Goal: Information Seeking & Learning: Find contact information

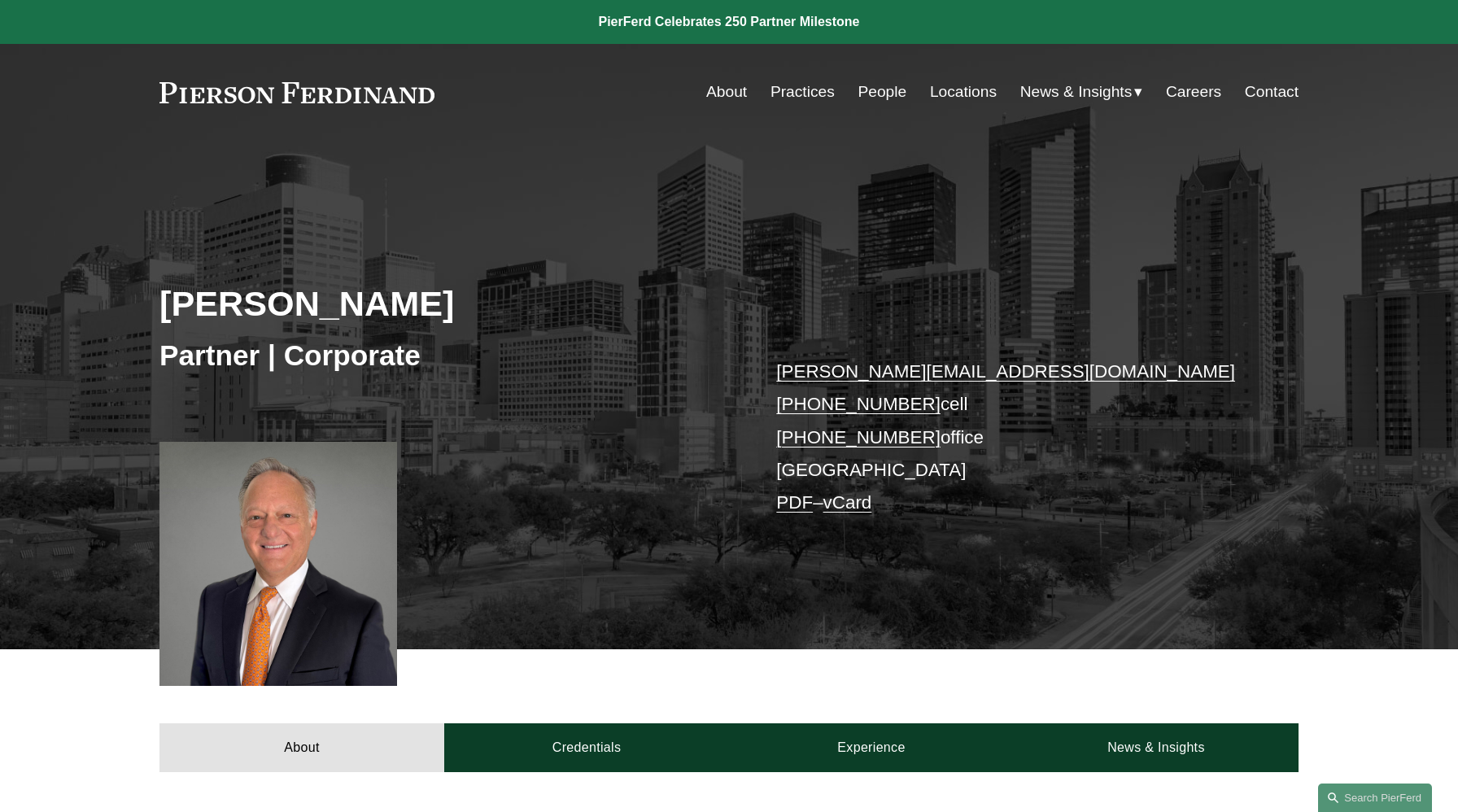
click at [877, 91] on link "People" at bounding box center [881, 92] width 48 height 31
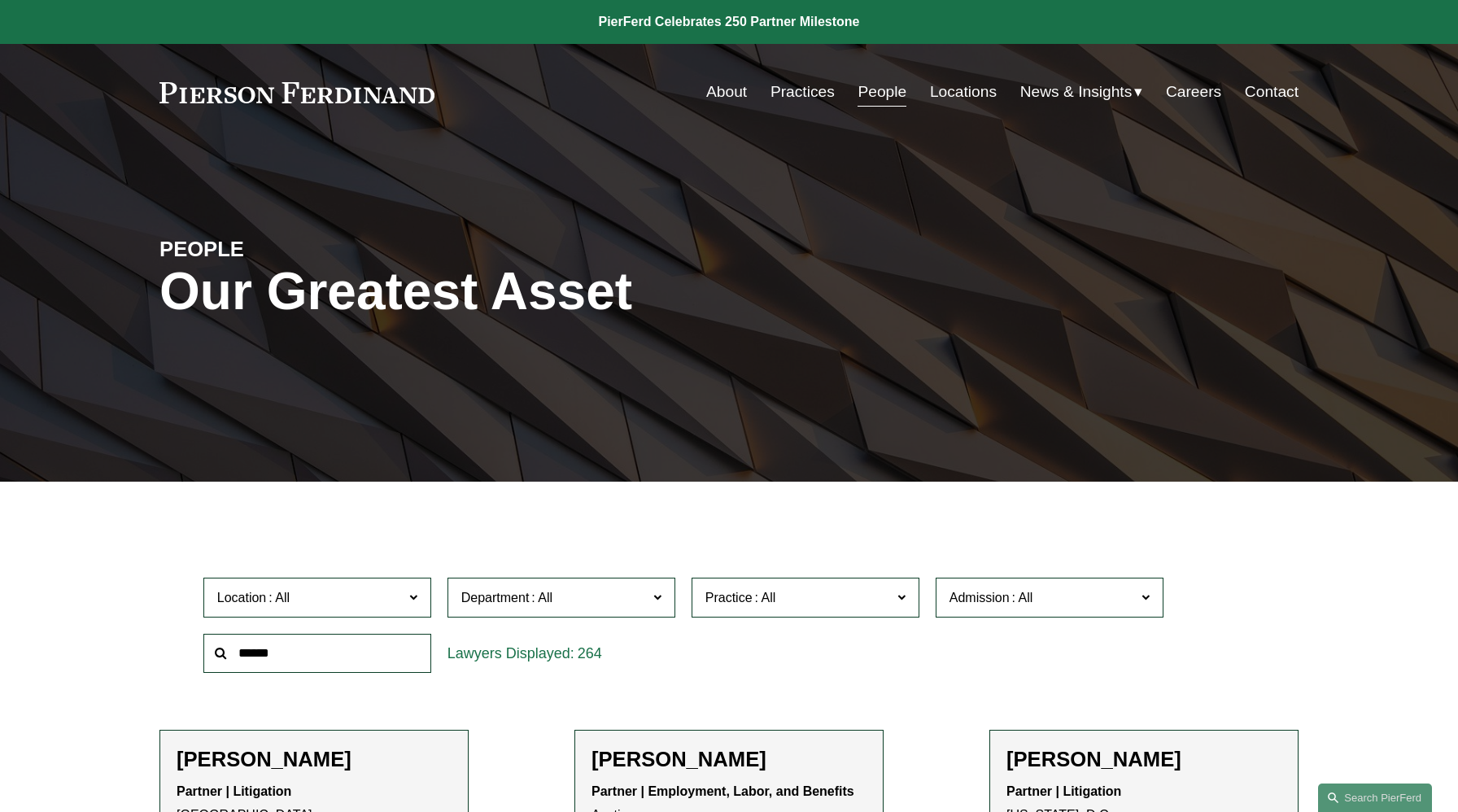
click at [420, 594] on label "Location" at bounding box center [317, 597] width 228 height 40
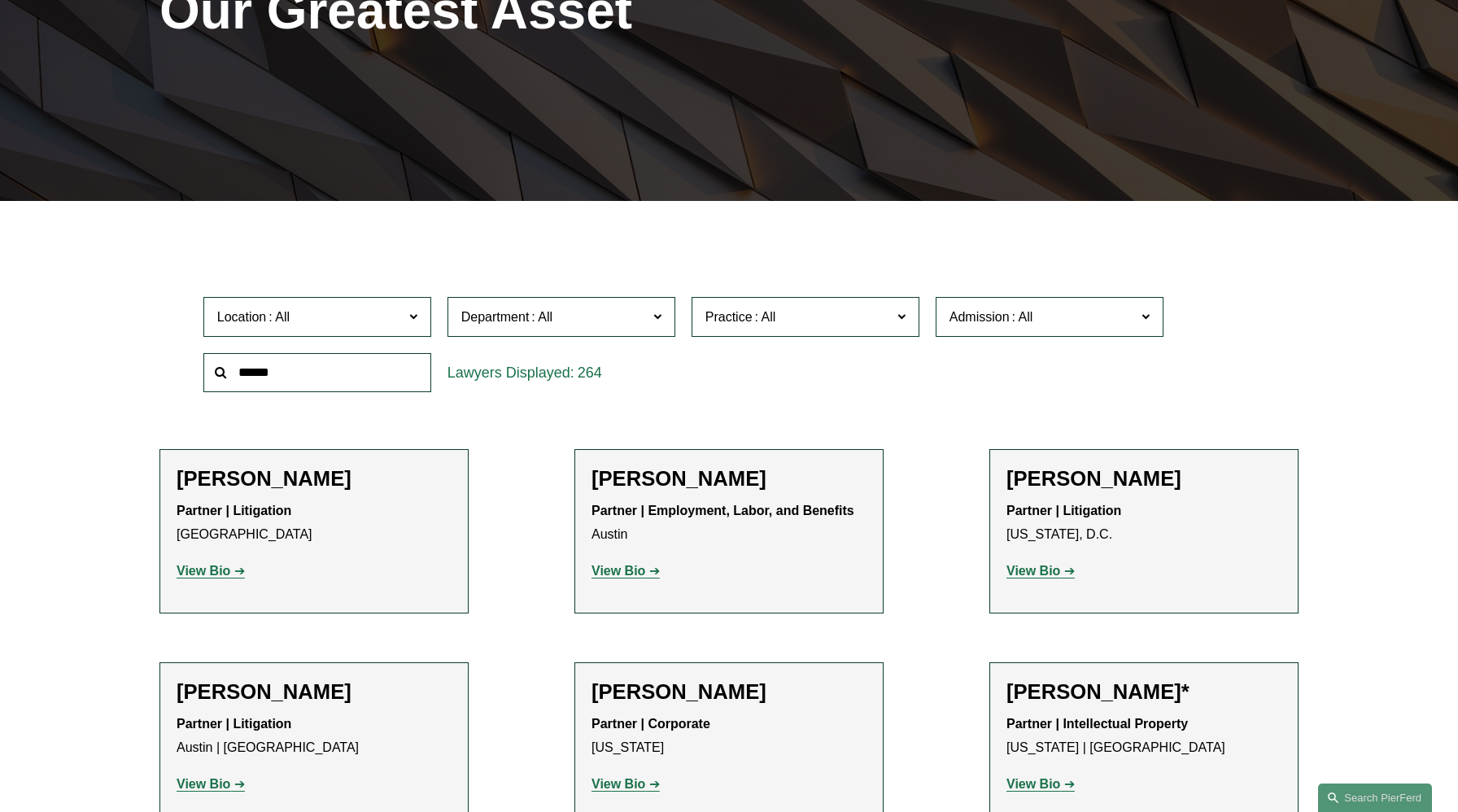
scroll to position [152, 0]
click at [0, 0] on link "[GEOGRAPHIC_DATA]" at bounding box center [0, 0] width 0 height 0
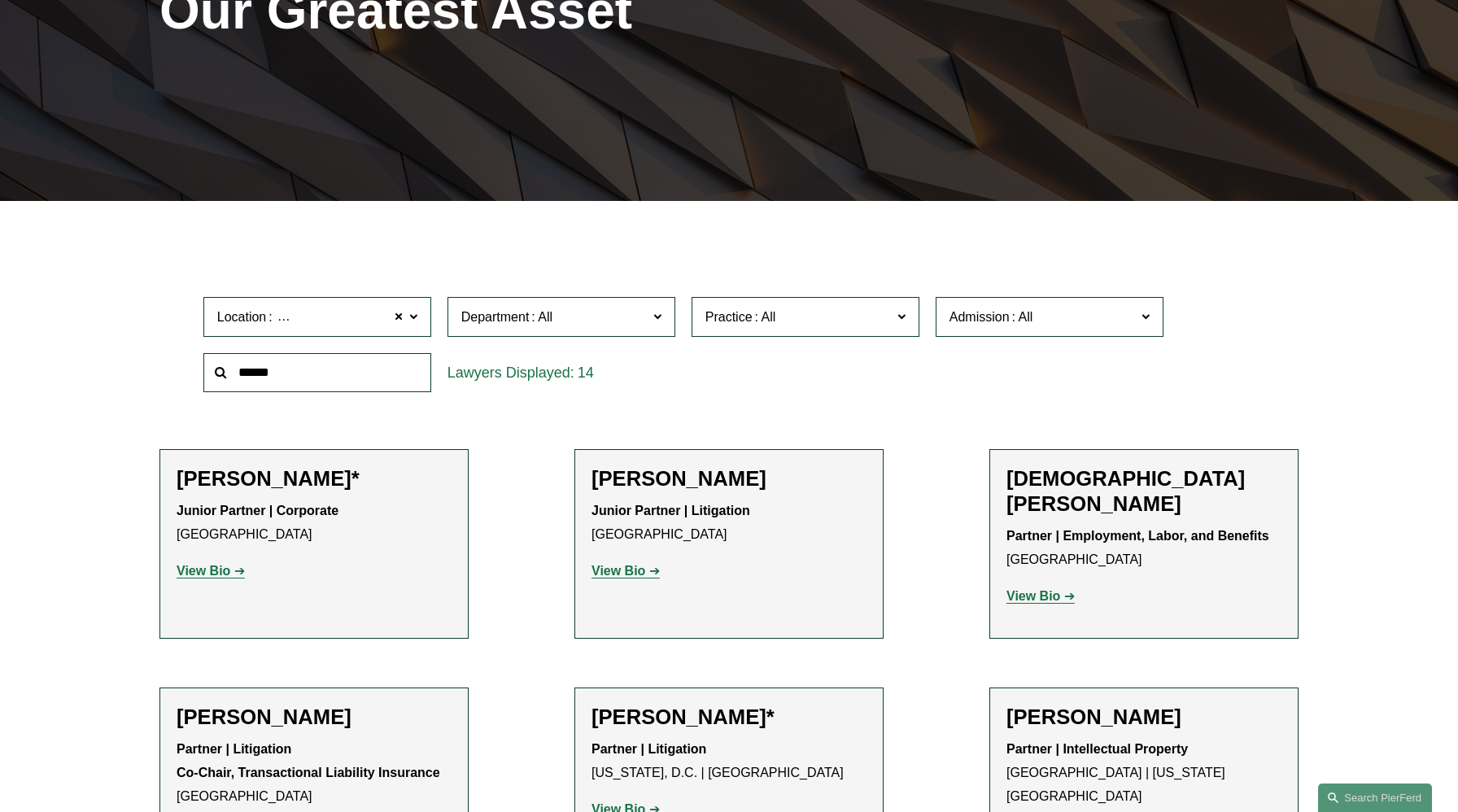
click at [885, 318] on span "Practice" at bounding box center [799, 316] width 187 height 22
click at [665, 316] on label "Department" at bounding box center [561, 316] width 228 height 40
click at [0, 0] on link "Litigation" at bounding box center [0, 0] width 0 height 0
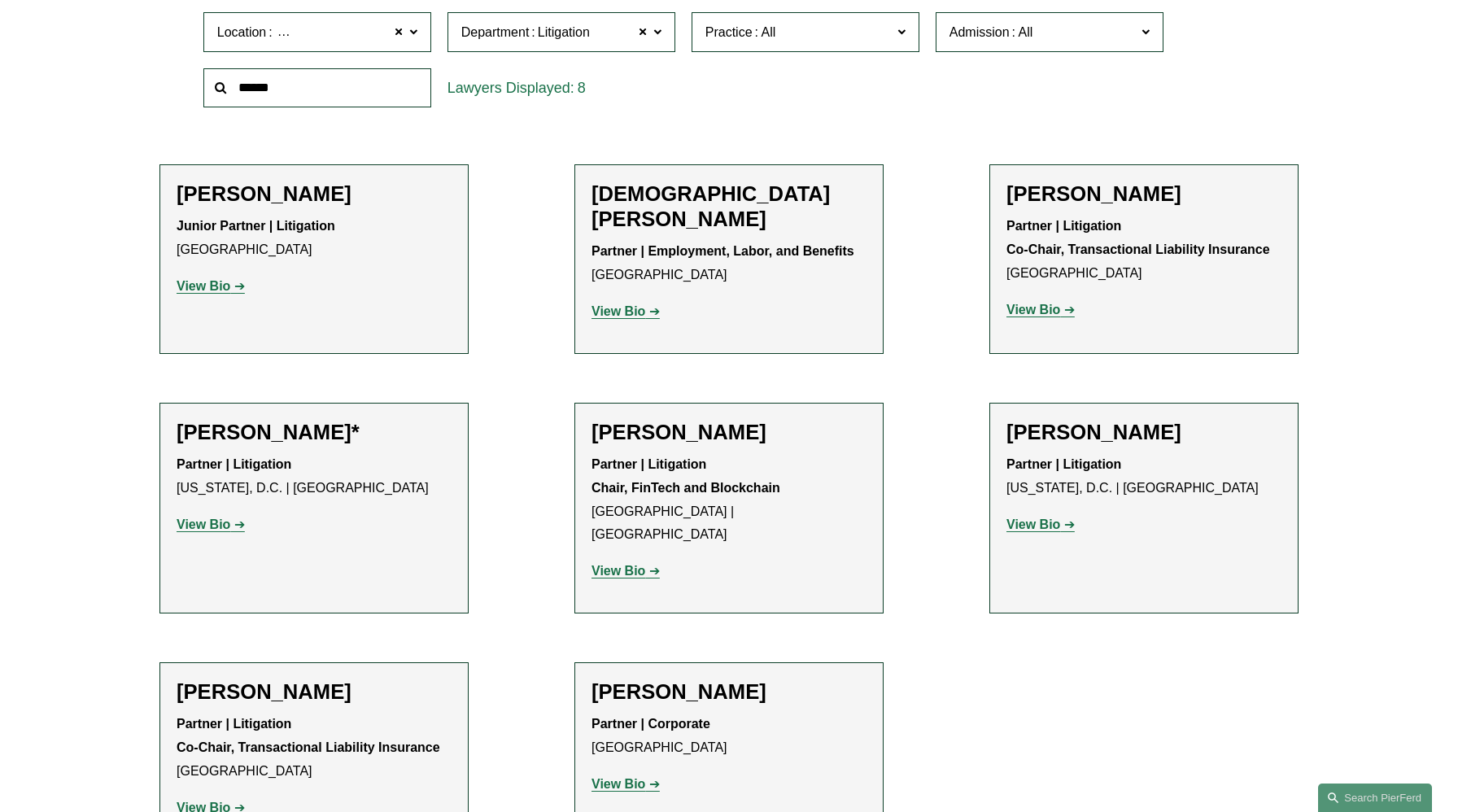
scroll to position [558, 0]
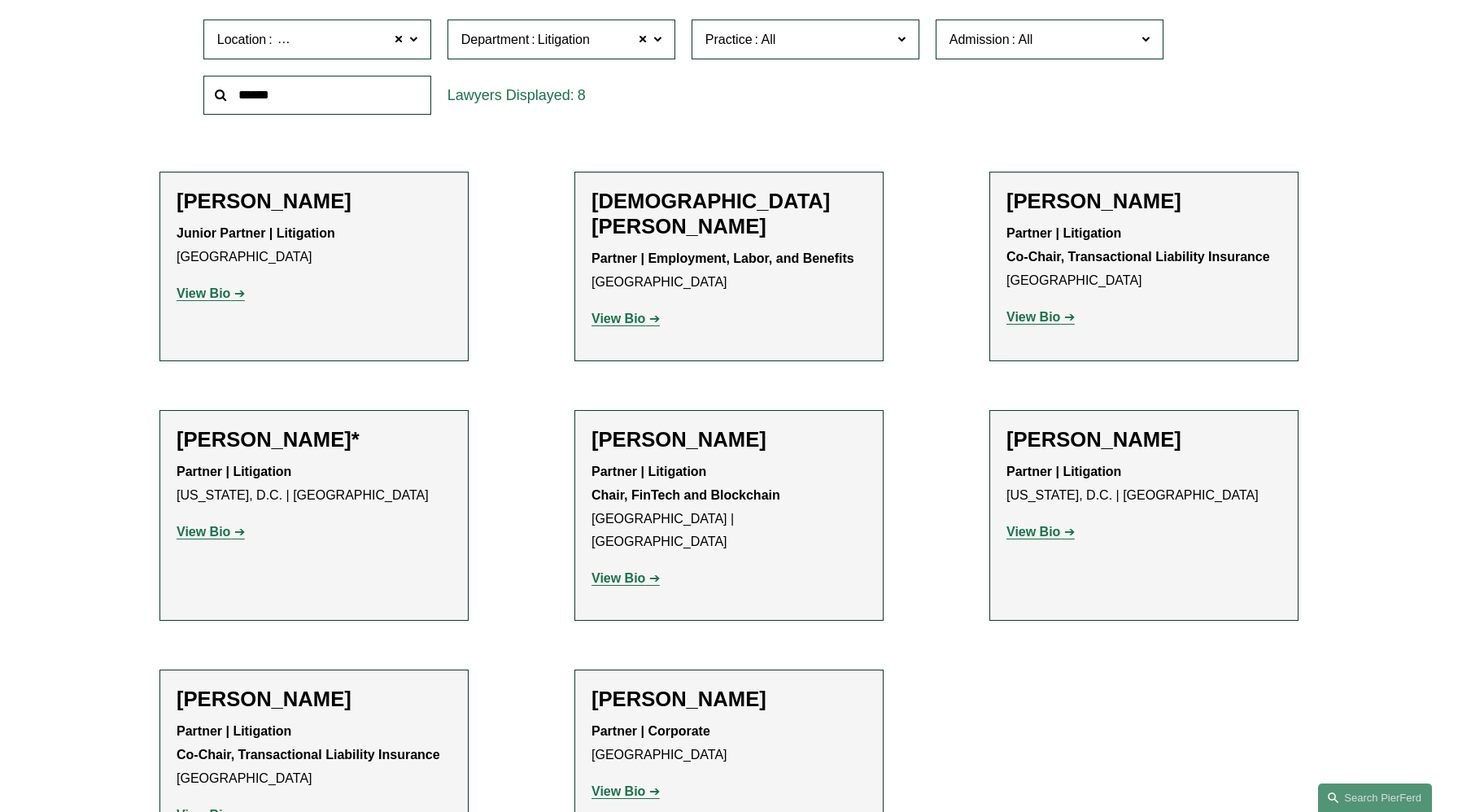
click at [656, 43] on span at bounding box center [657, 38] width 8 height 21
click at [0, 0] on link "Intellectual Property" at bounding box center [0, 0] width 0 height 0
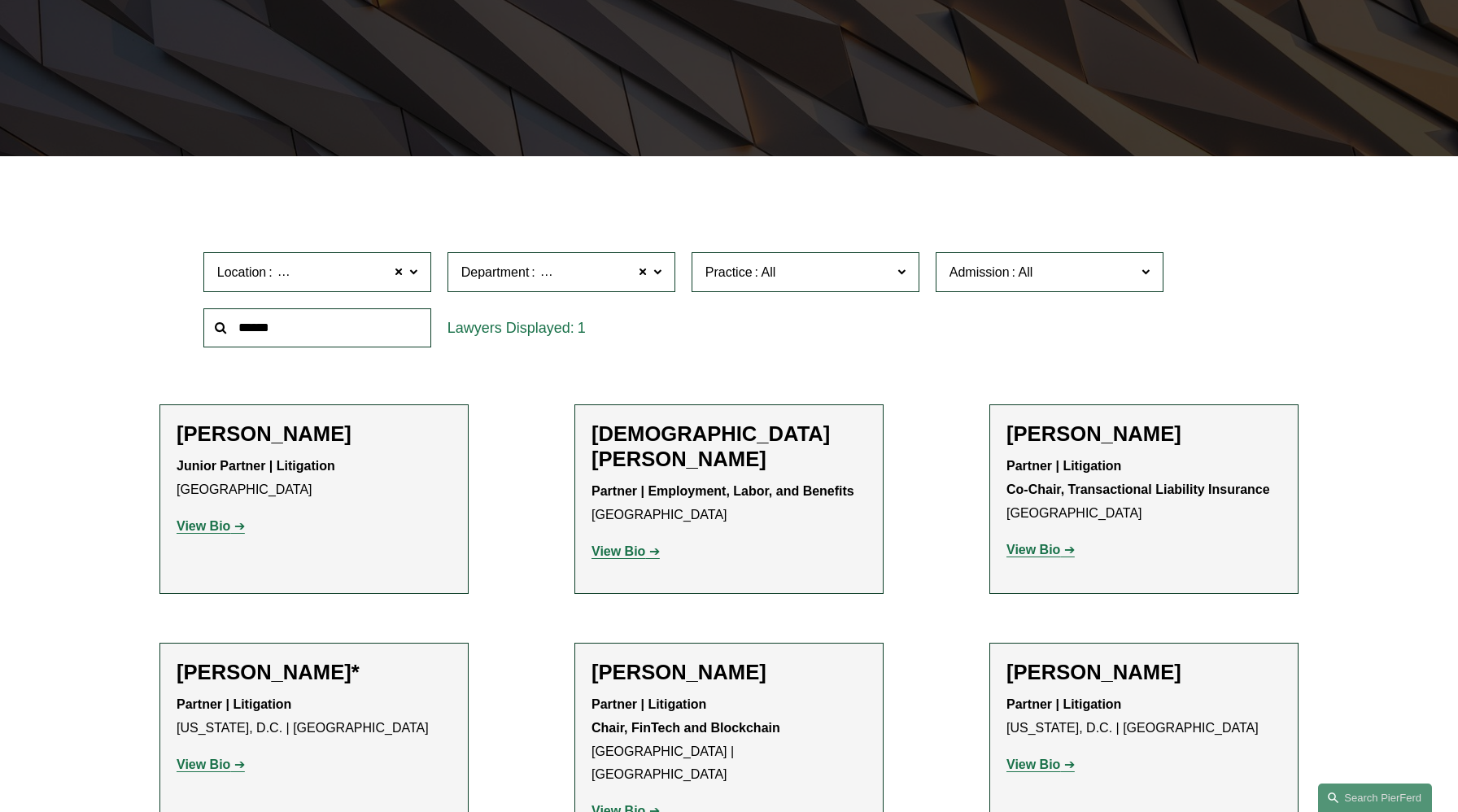
scroll to position [317, 0]
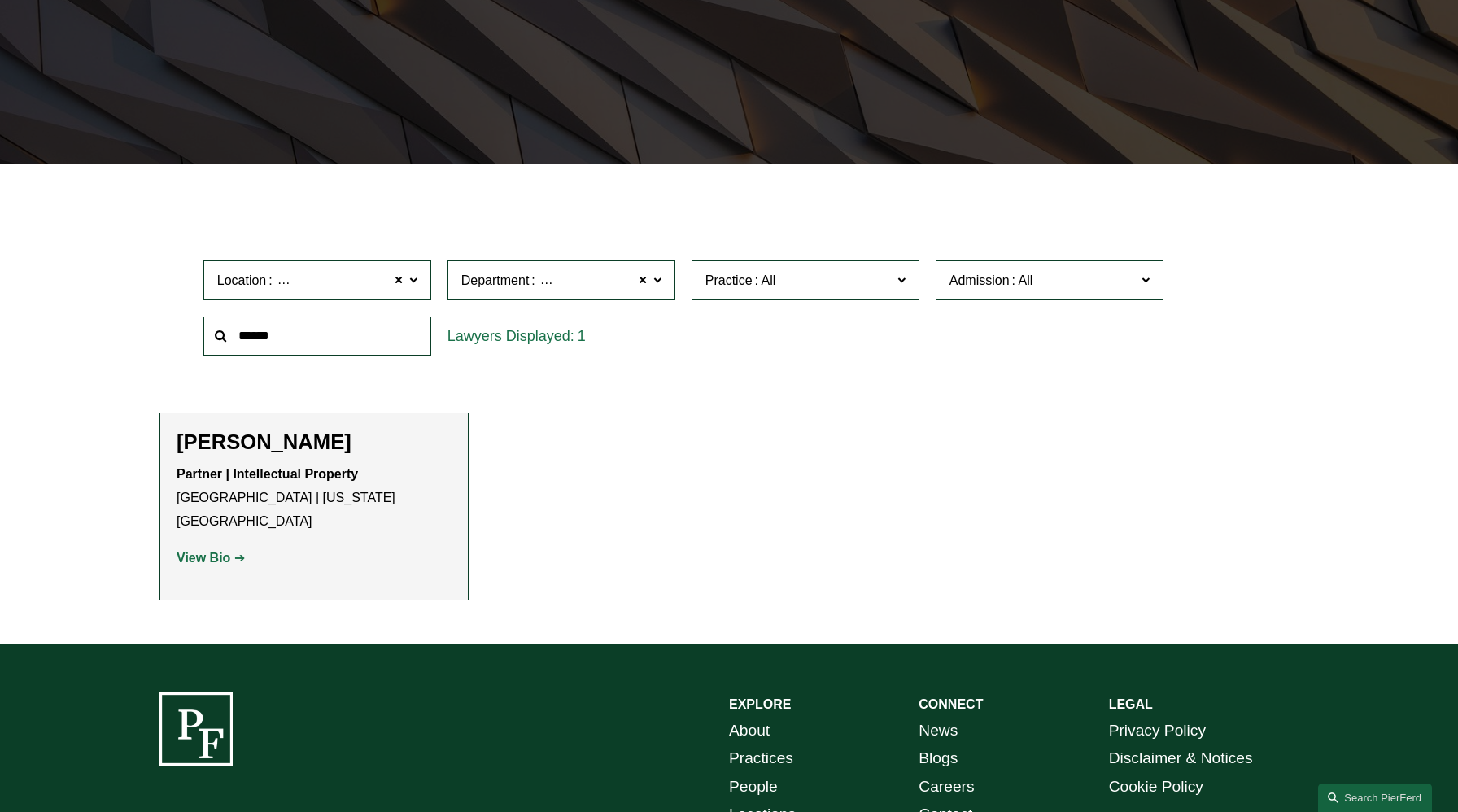
click at [220, 550] on strong "View Bio" at bounding box center [203, 557] width 54 height 14
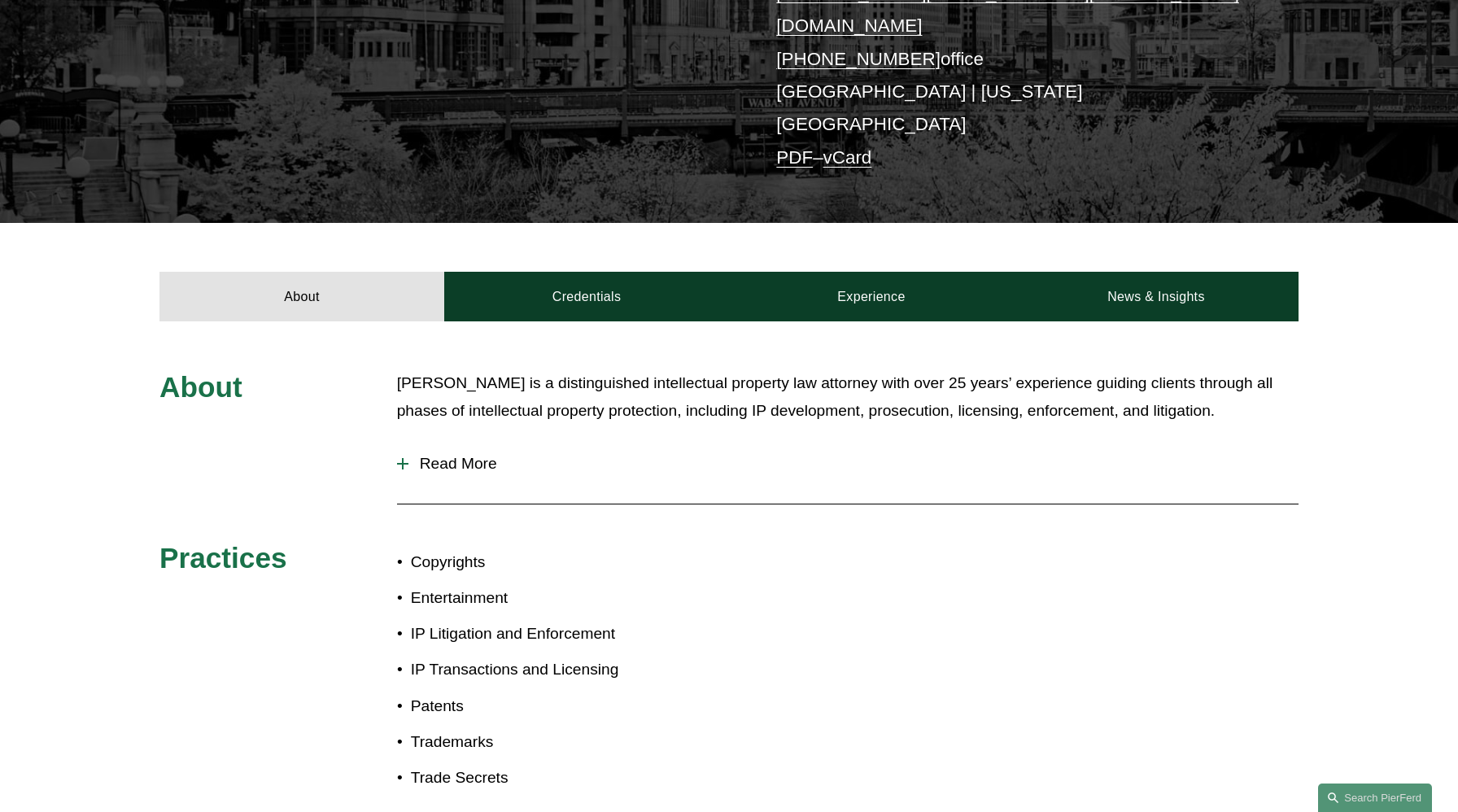
scroll to position [507, 0]
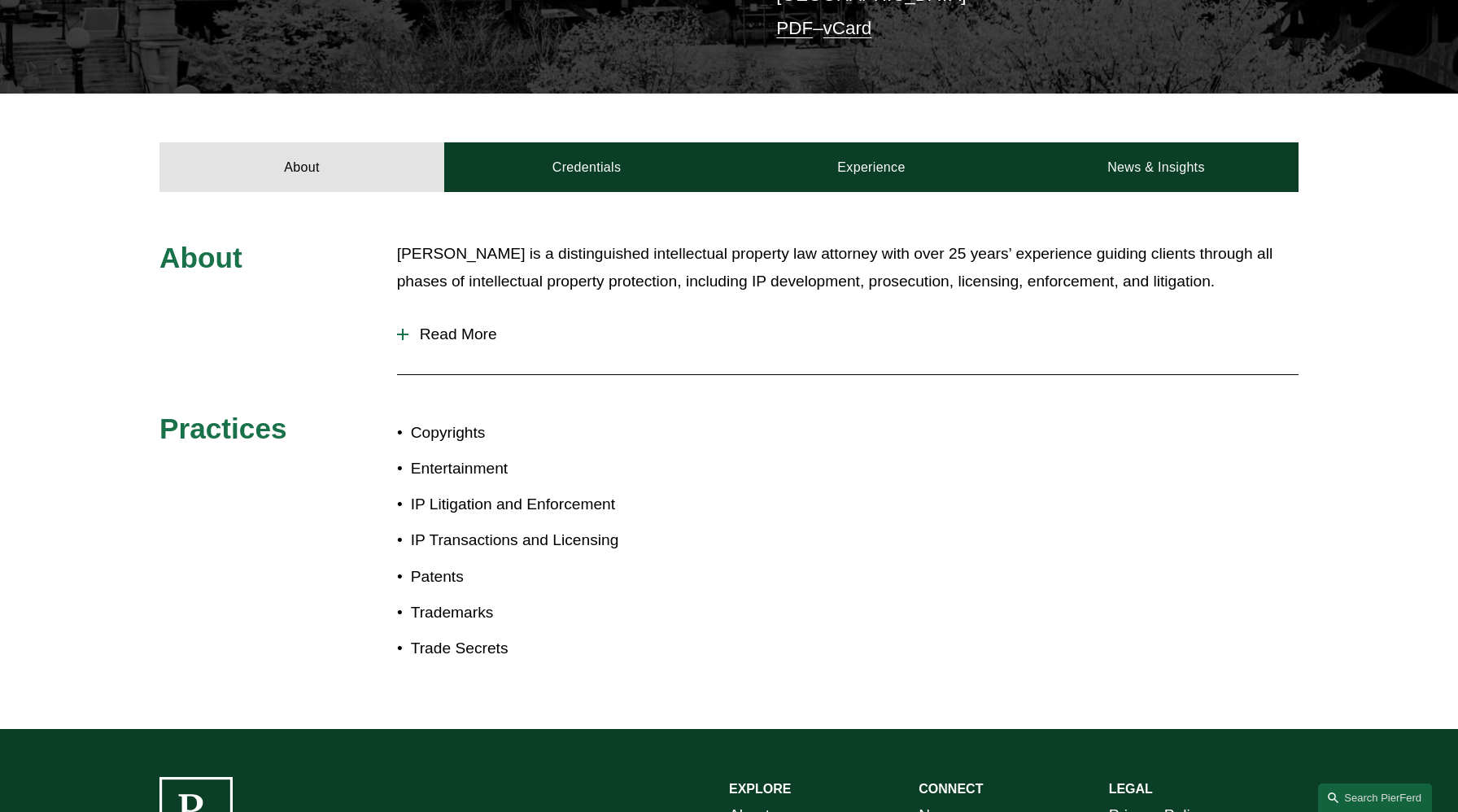
click at [453, 325] on span "Read More" at bounding box center [854, 334] width 890 height 18
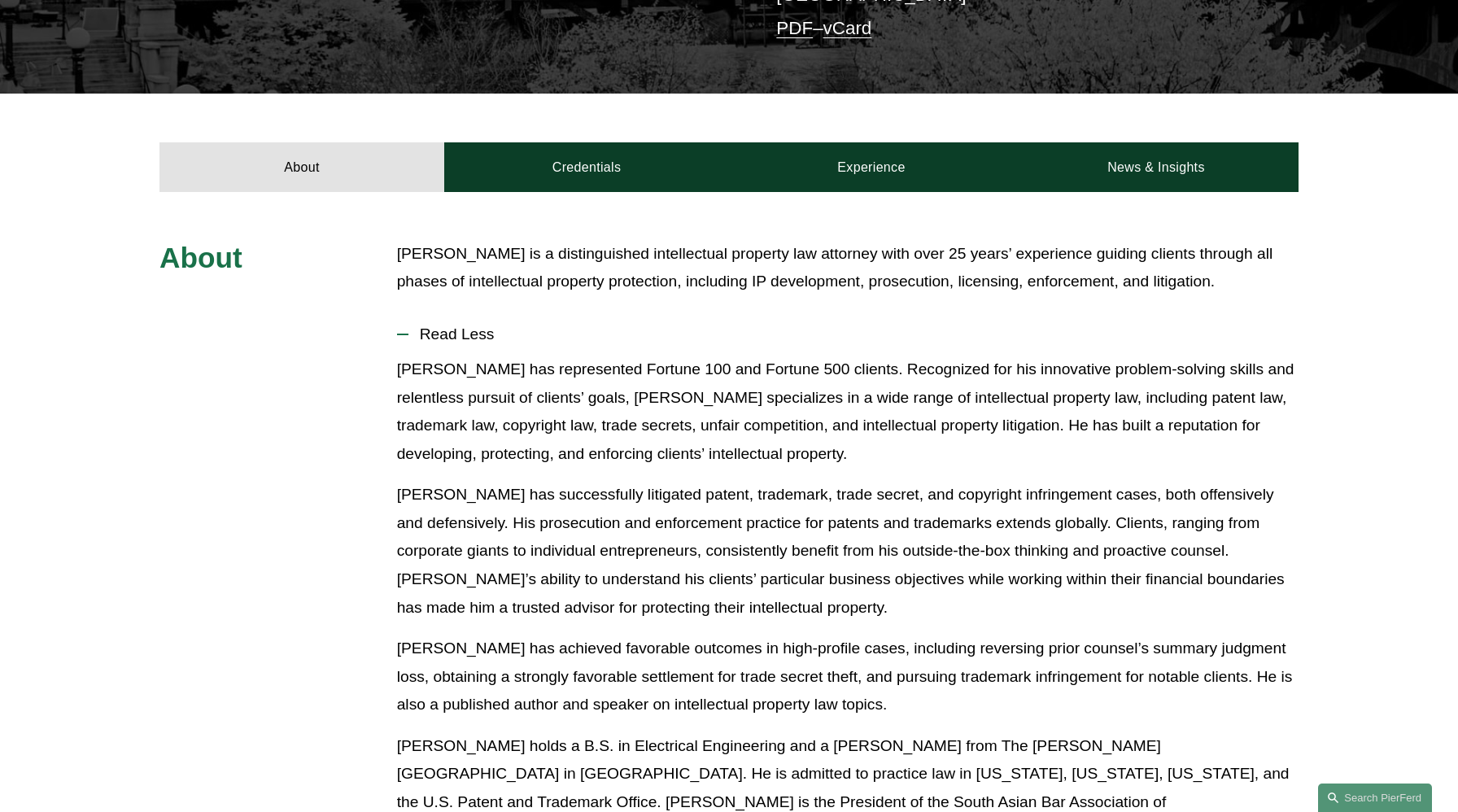
scroll to position [0, 0]
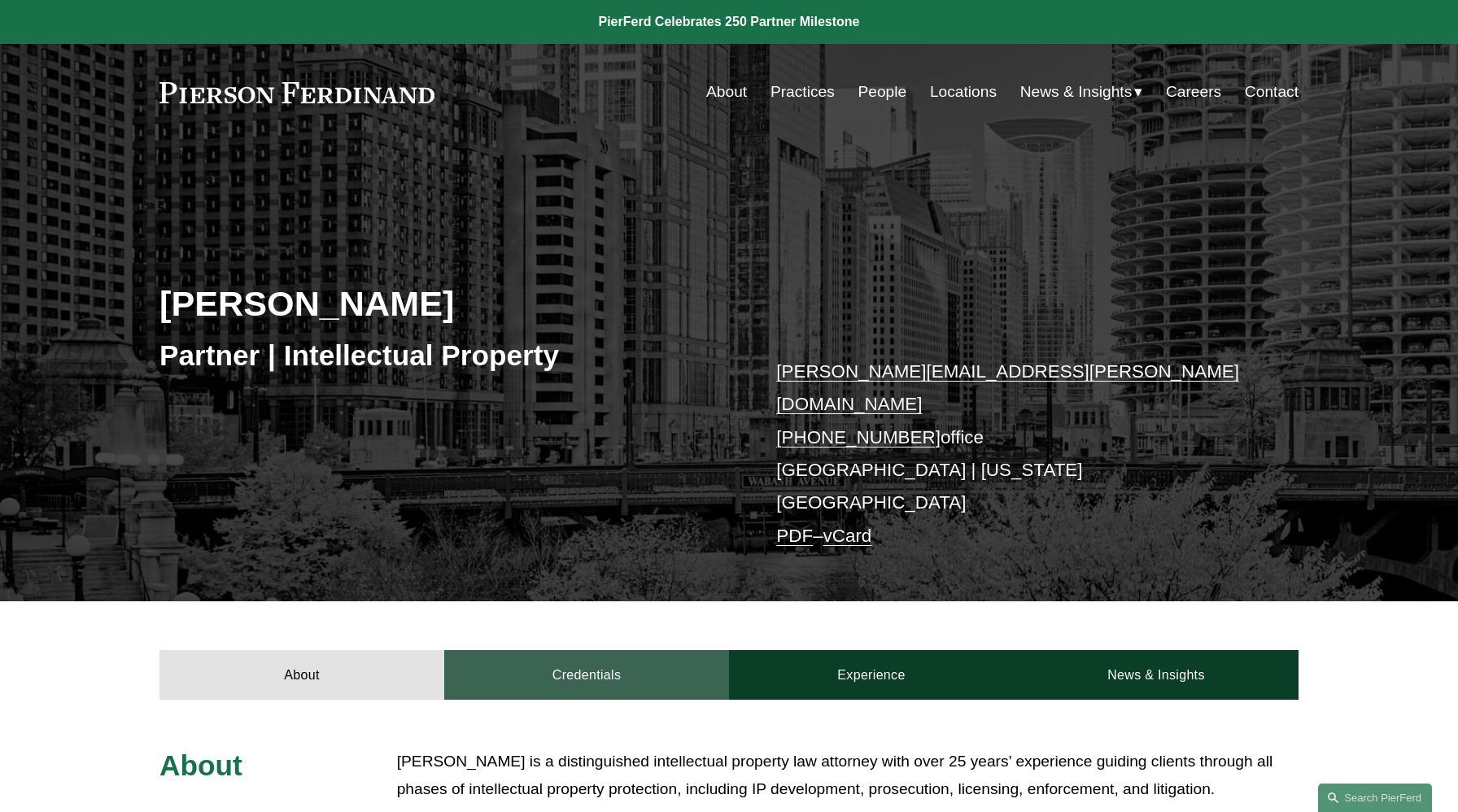
click at [599, 650] on link "Credentials" at bounding box center [586, 674] width 285 height 48
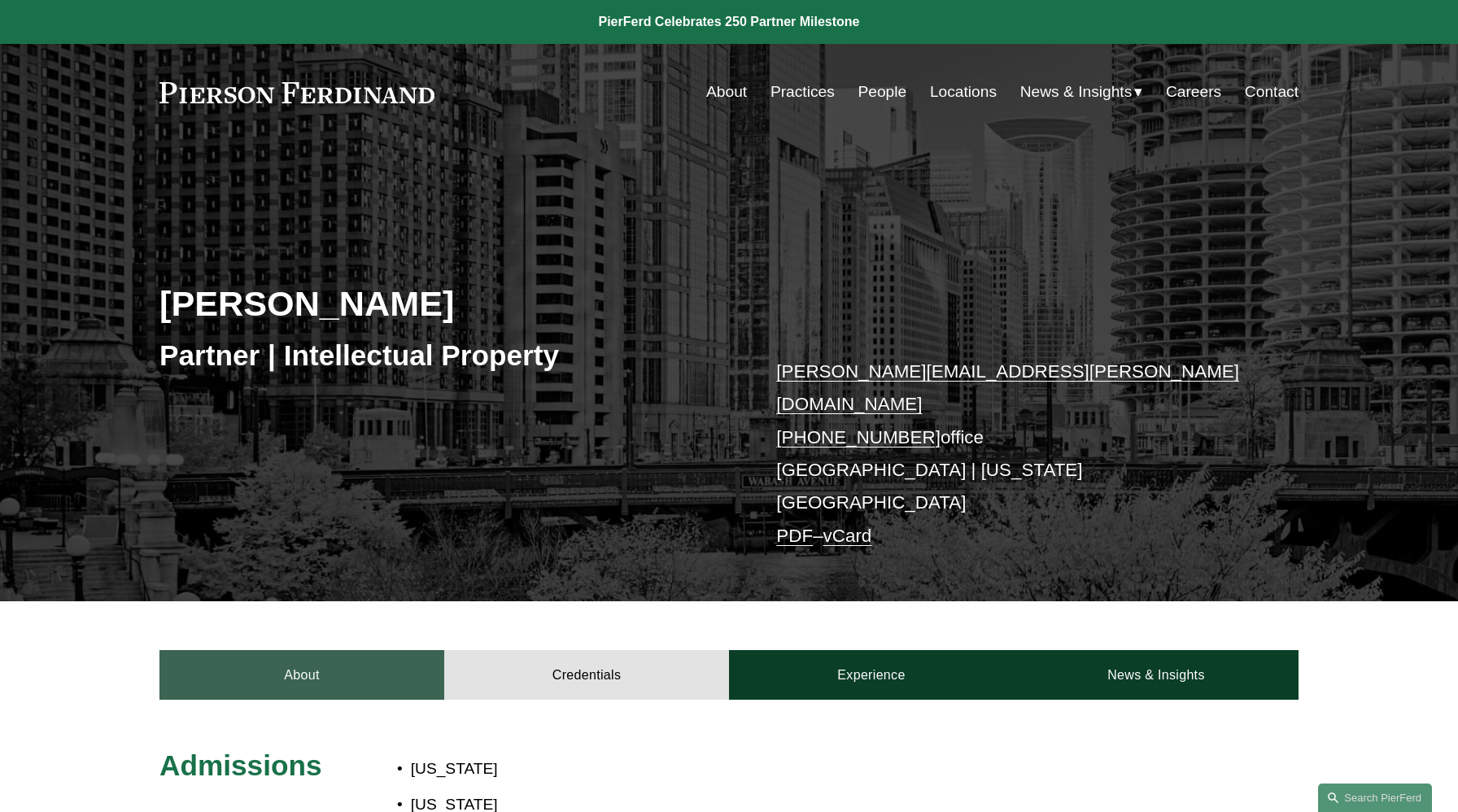
click at [292, 650] on link "About" at bounding box center [301, 674] width 285 height 48
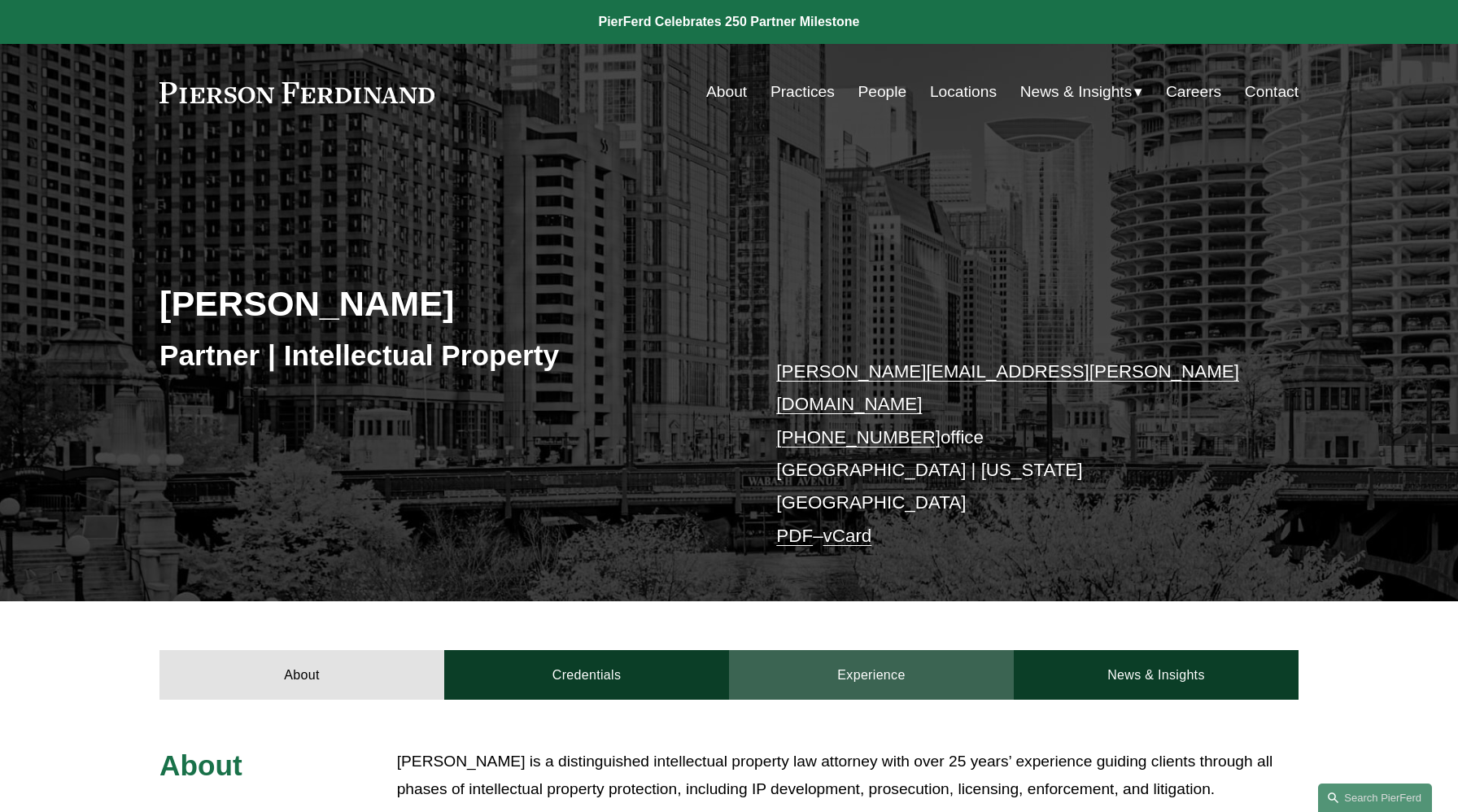
click at [884, 650] on link "Experience" at bounding box center [871, 674] width 285 height 48
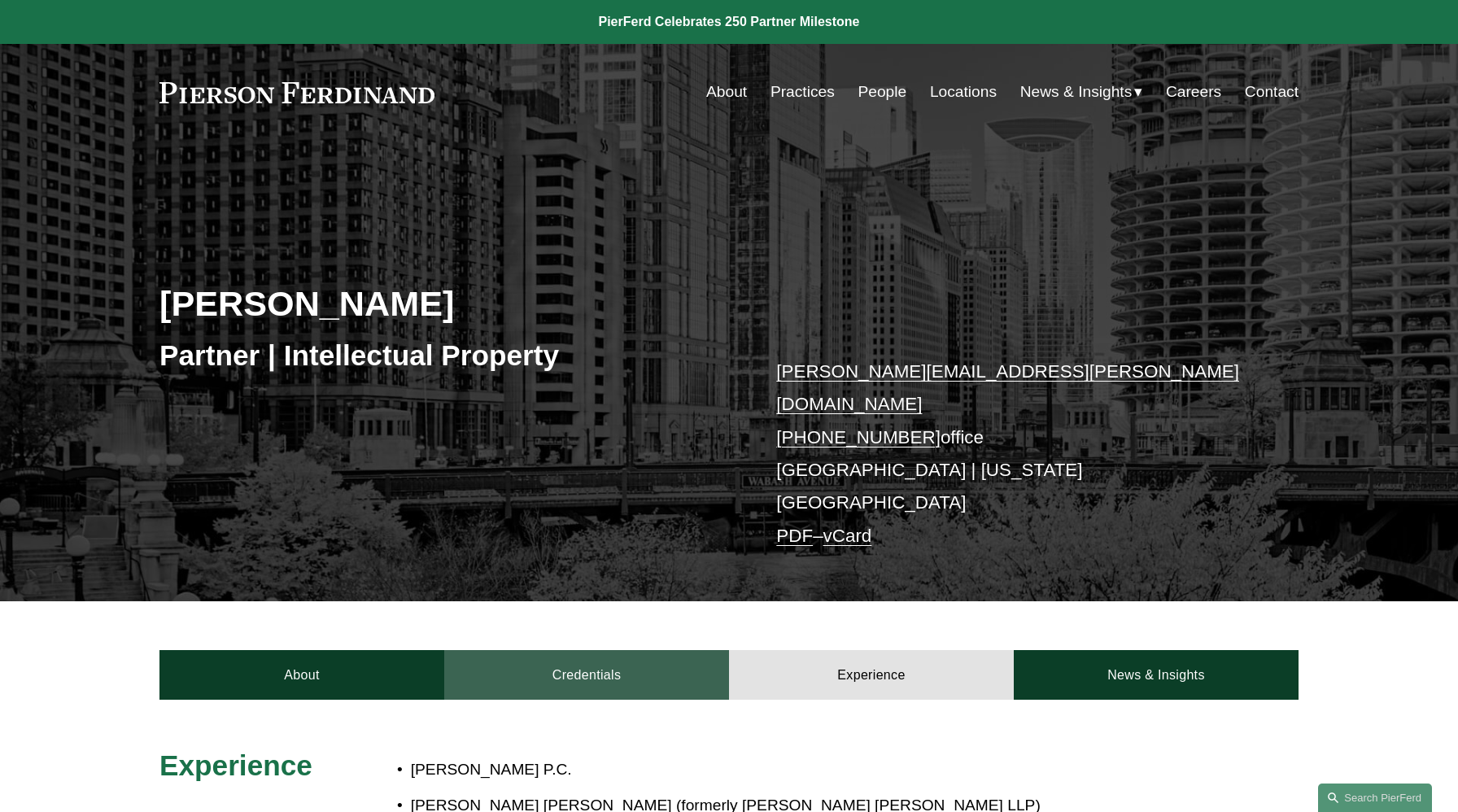
click at [602, 650] on link "Credentials" at bounding box center [586, 674] width 285 height 48
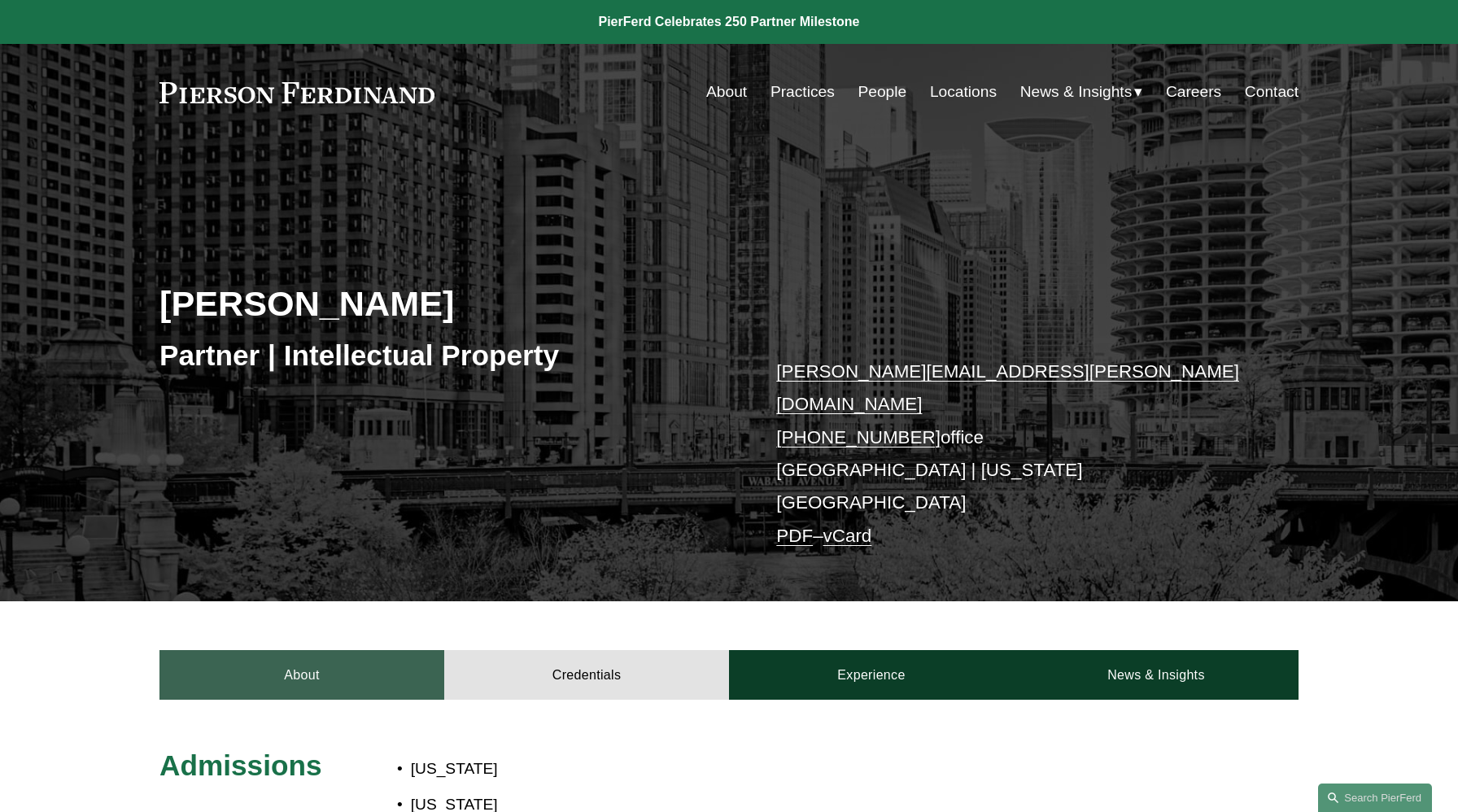
click at [289, 650] on link "About" at bounding box center [301, 674] width 285 height 48
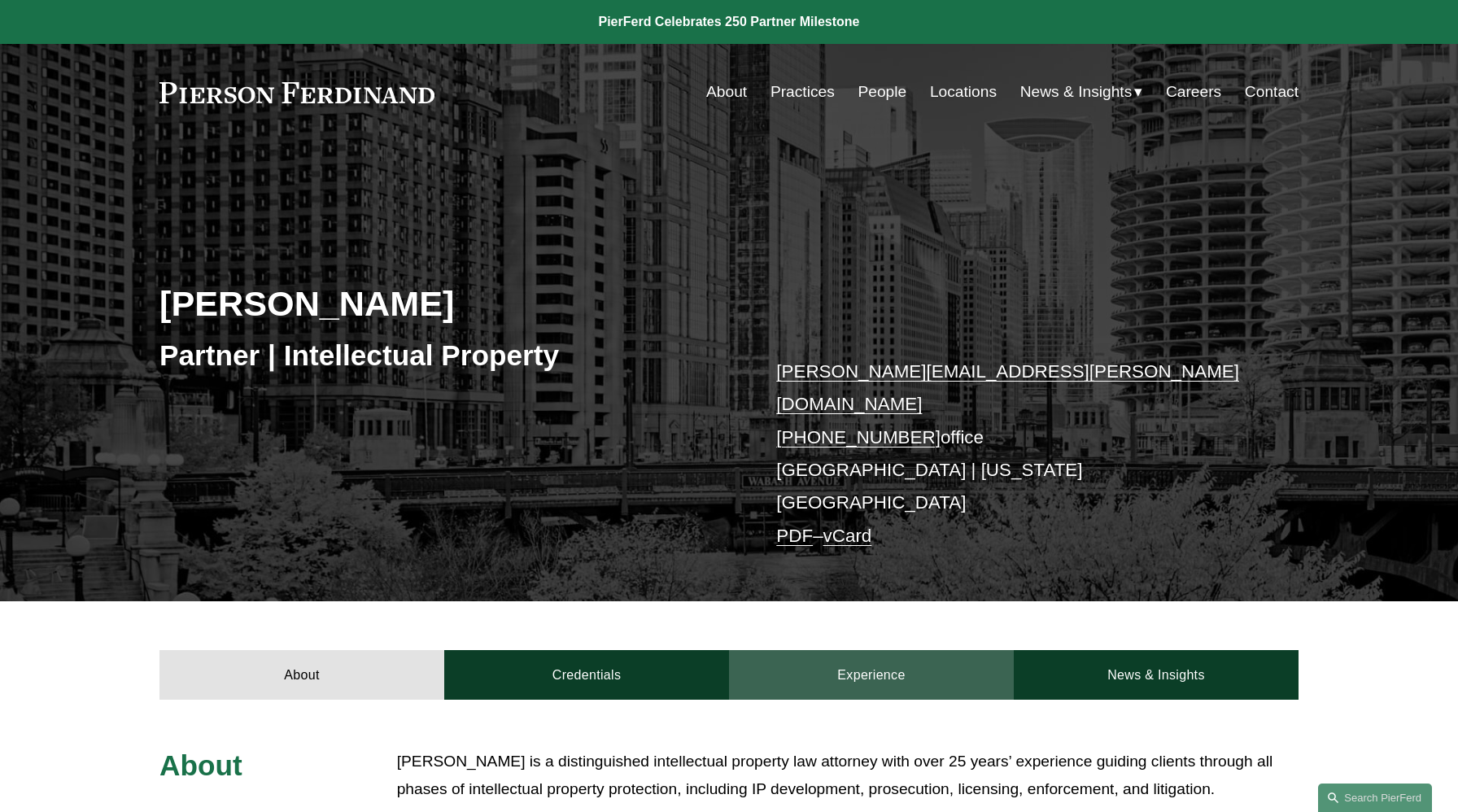
click at [844, 650] on link "Experience" at bounding box center [871, 674] width 285 height 48
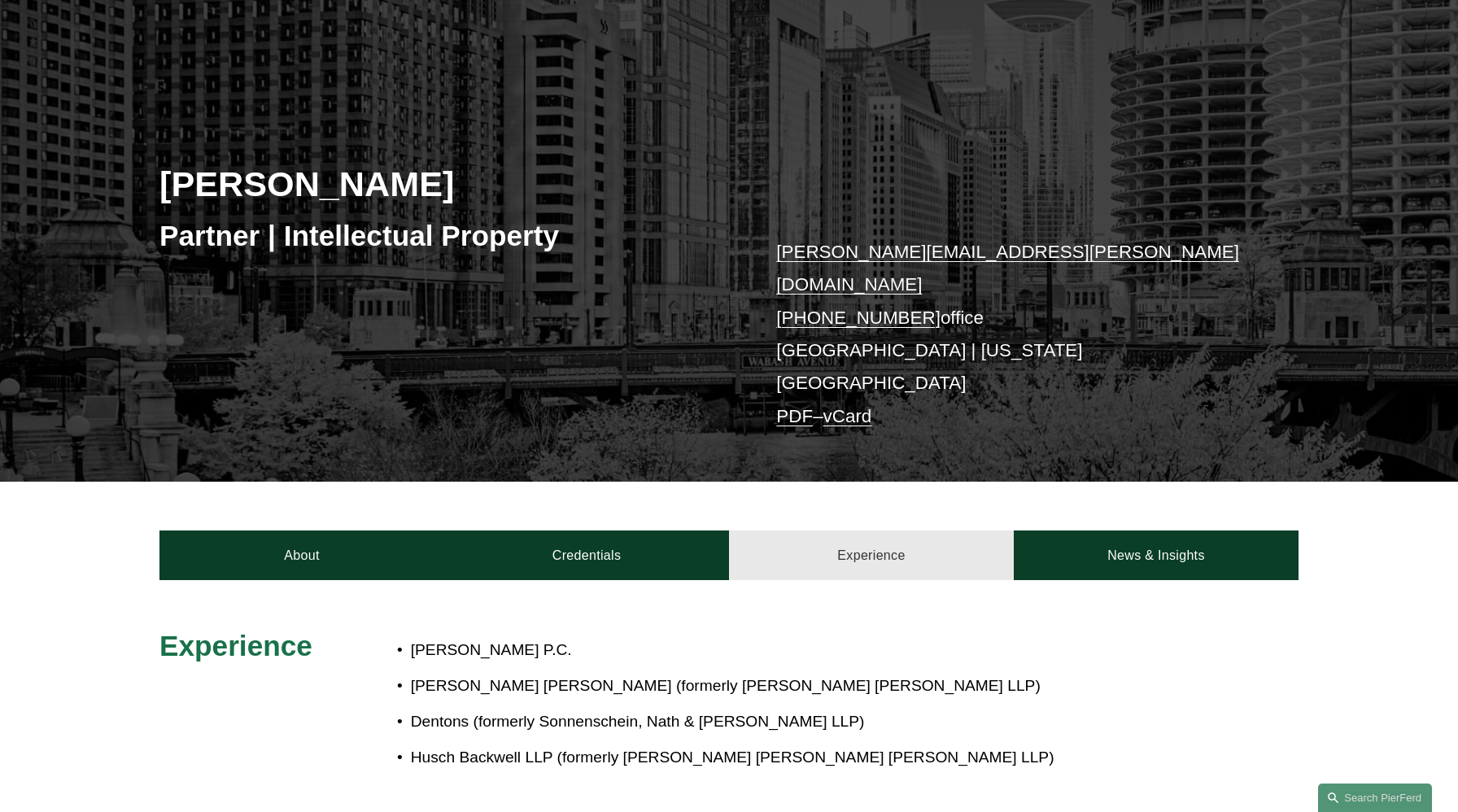
scroll to position [285, 0]
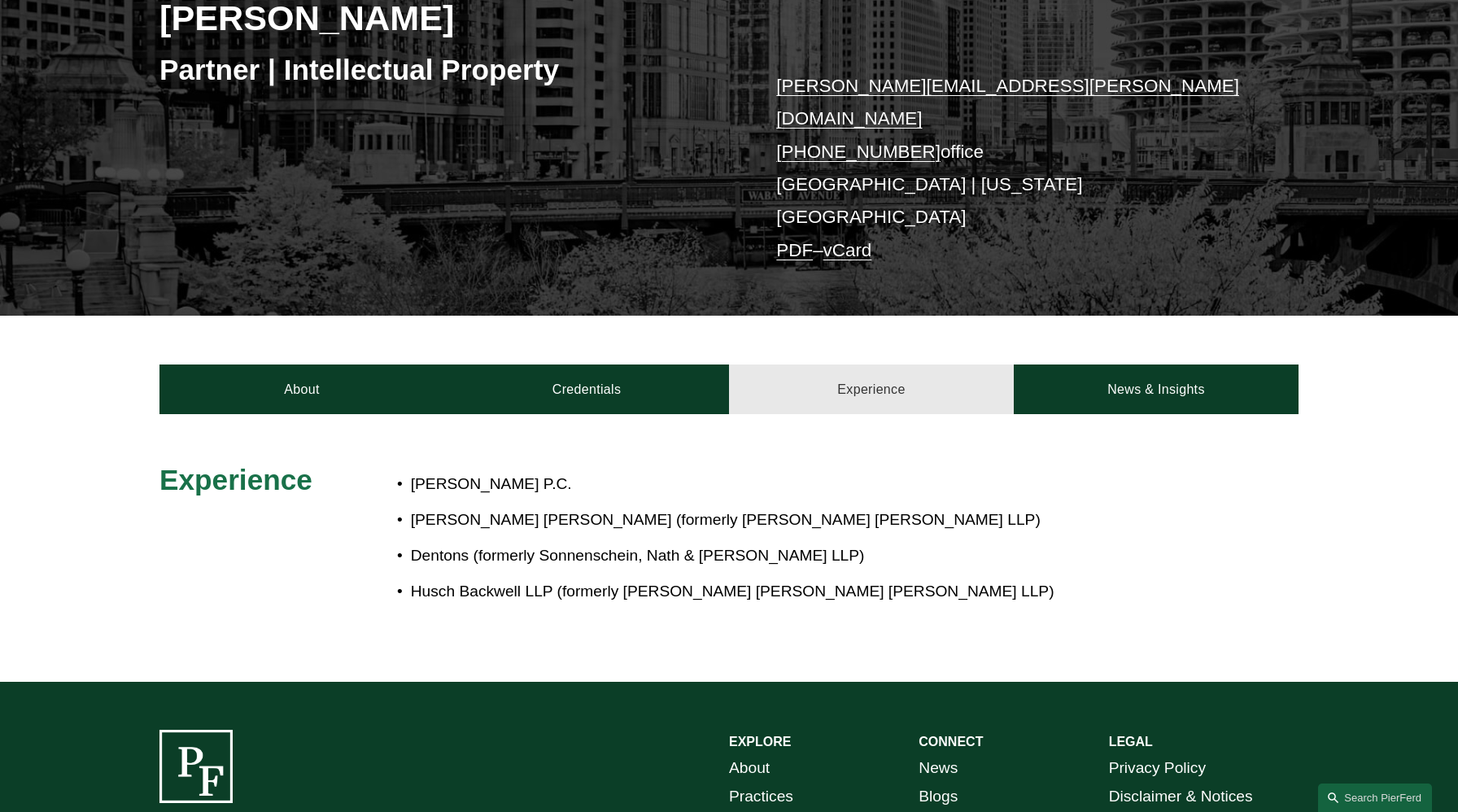
click at [876, 365] on link "Experience" at bounding box center [871, 388] width 285 height 48
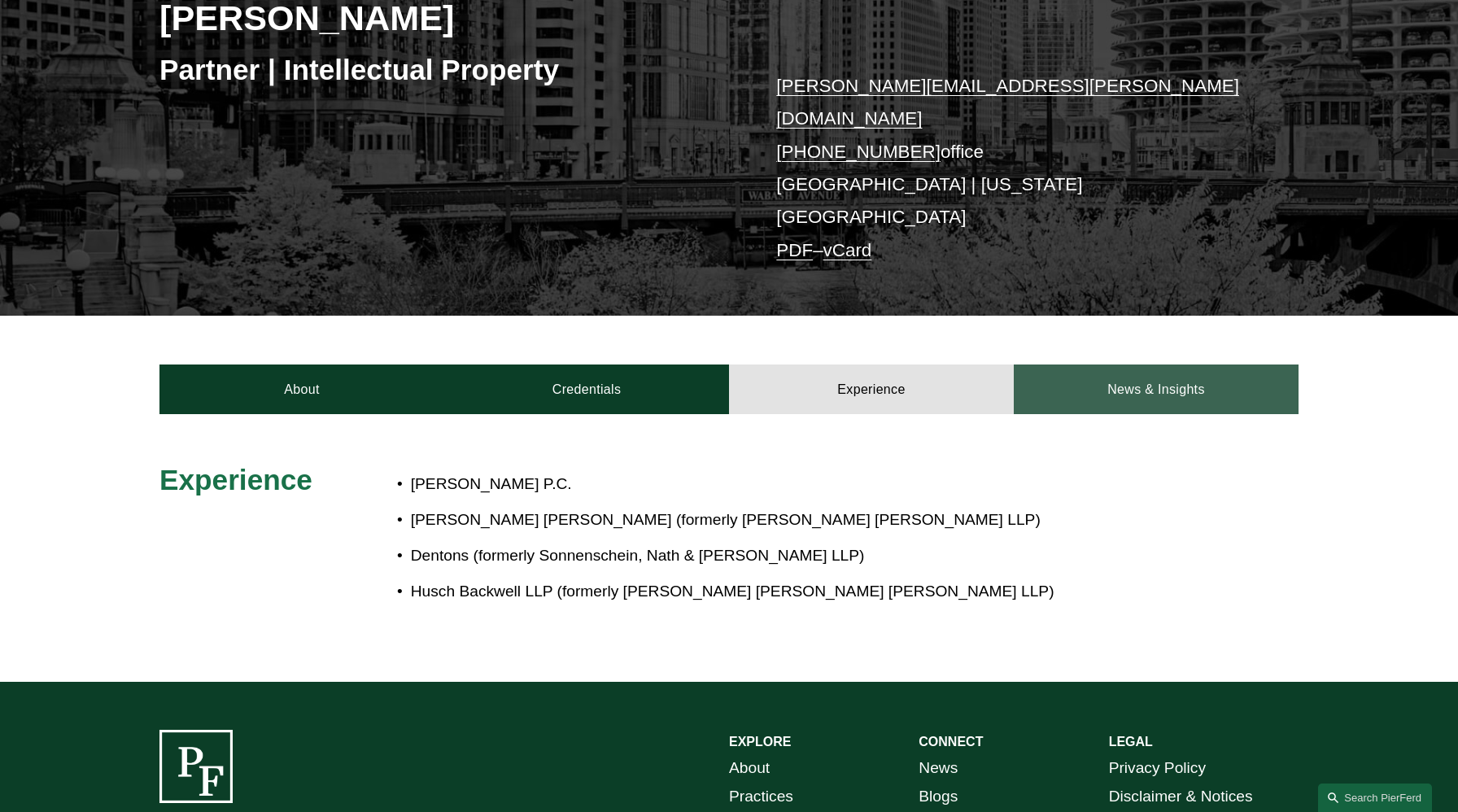
click at [1133, 365] on link "News & Insights" at bounding box center [1156, 388] width 285 height 48
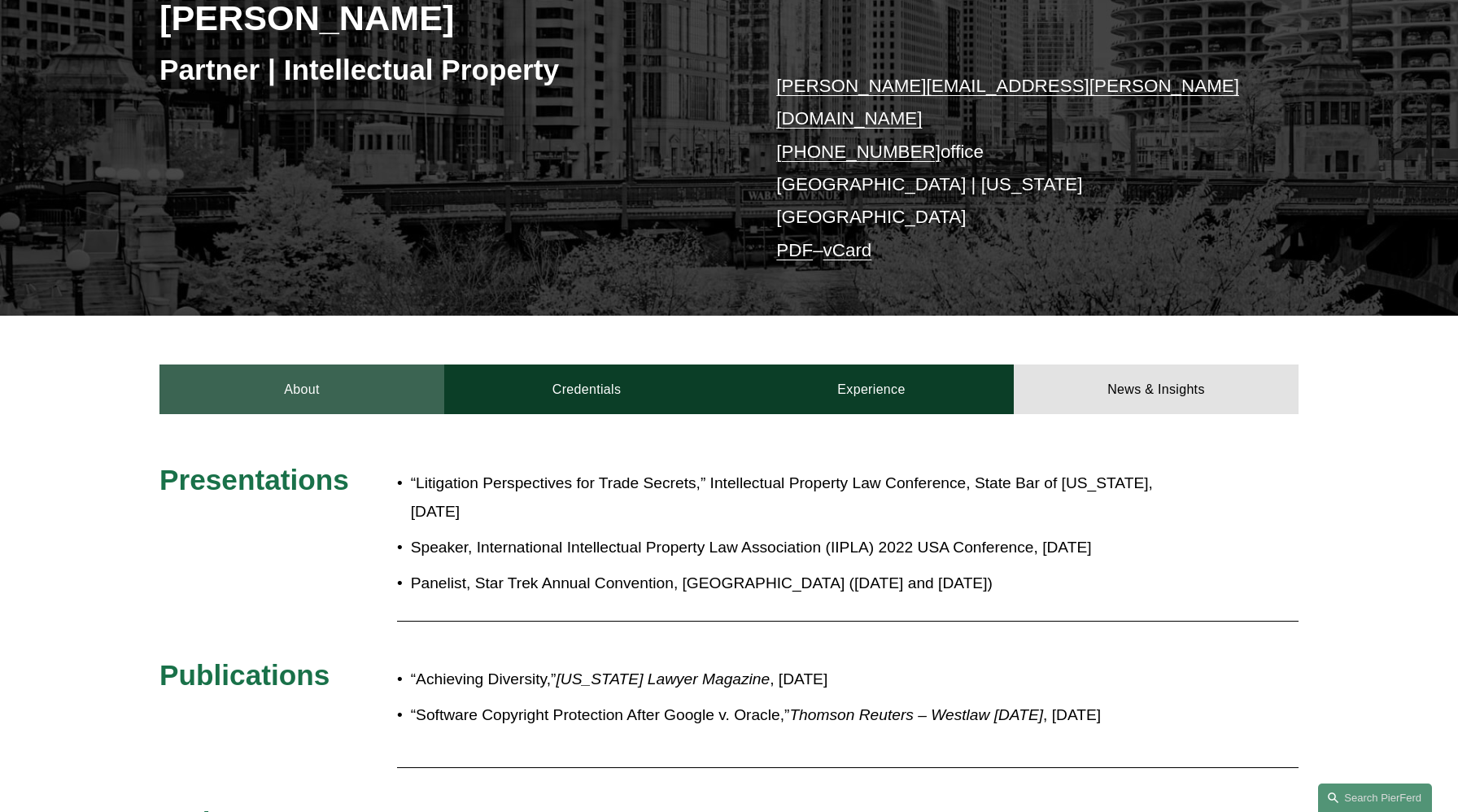
click at [295, 365] on link "About" at bounding box center [301, 388] width 285 height 48
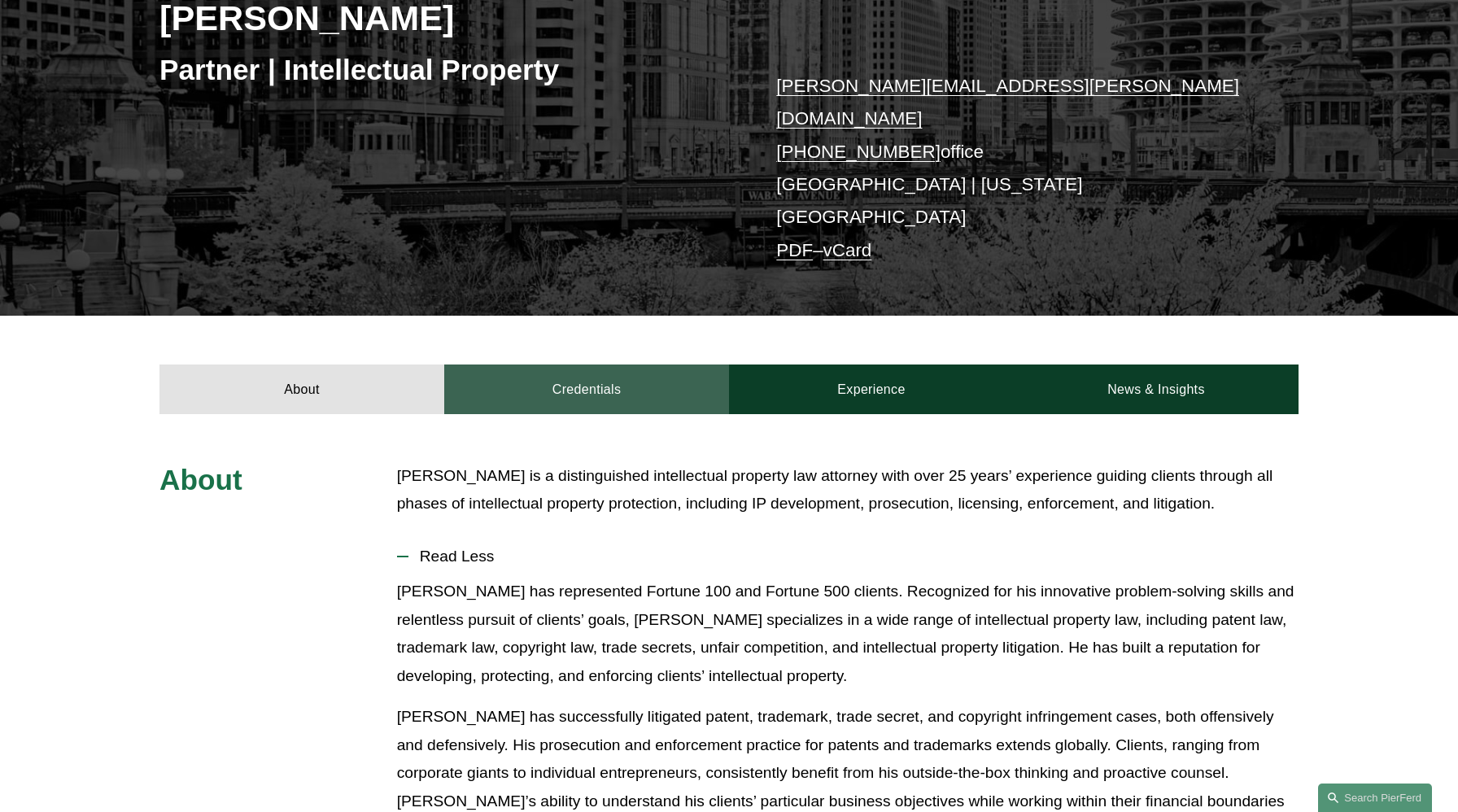
click at [572, 365] on link "Credentials" at bounding box center [586, 388] width 285 height 48
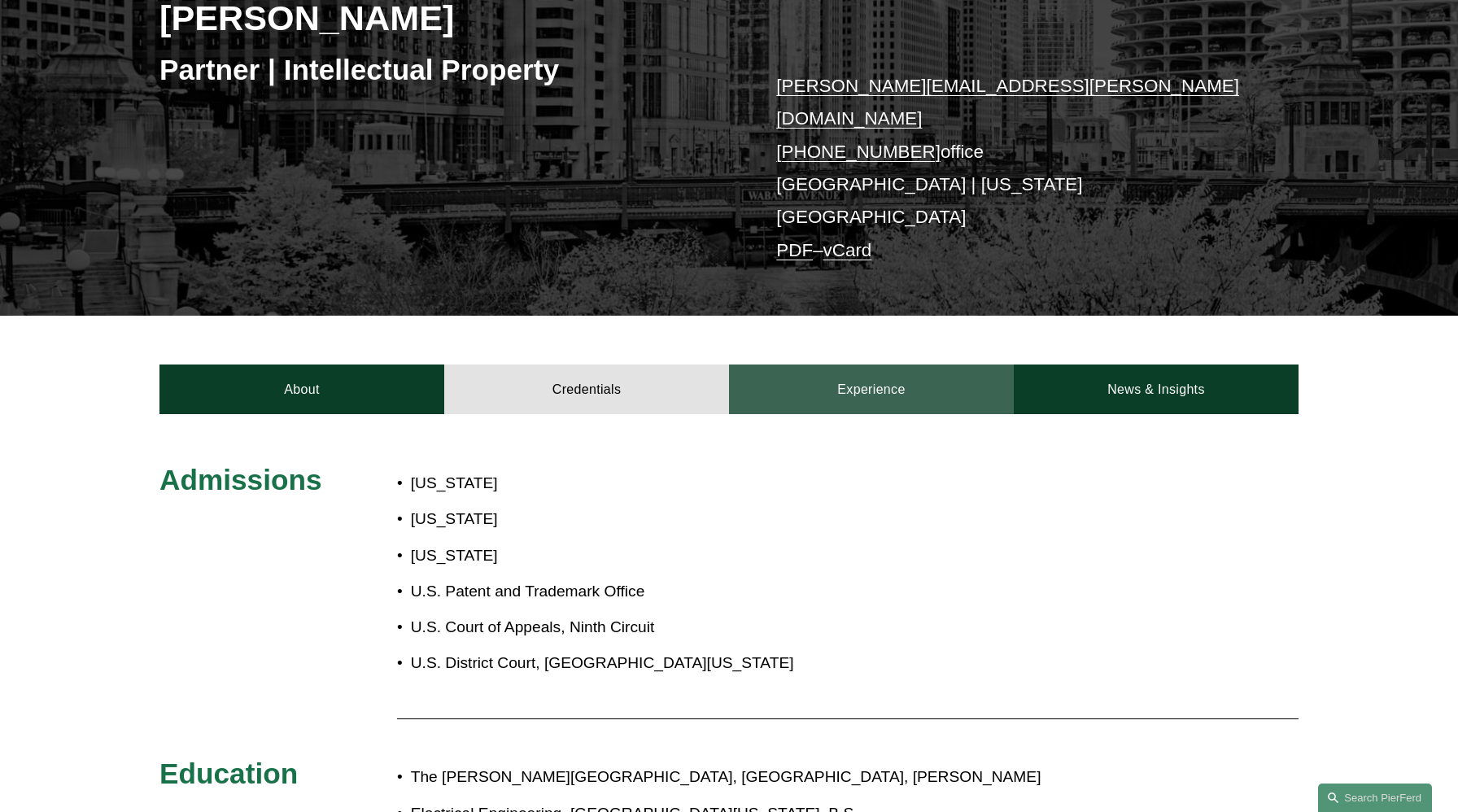
click at [858, 365] on link "Experience" at bounding box center [871, 388] width 285 height 48
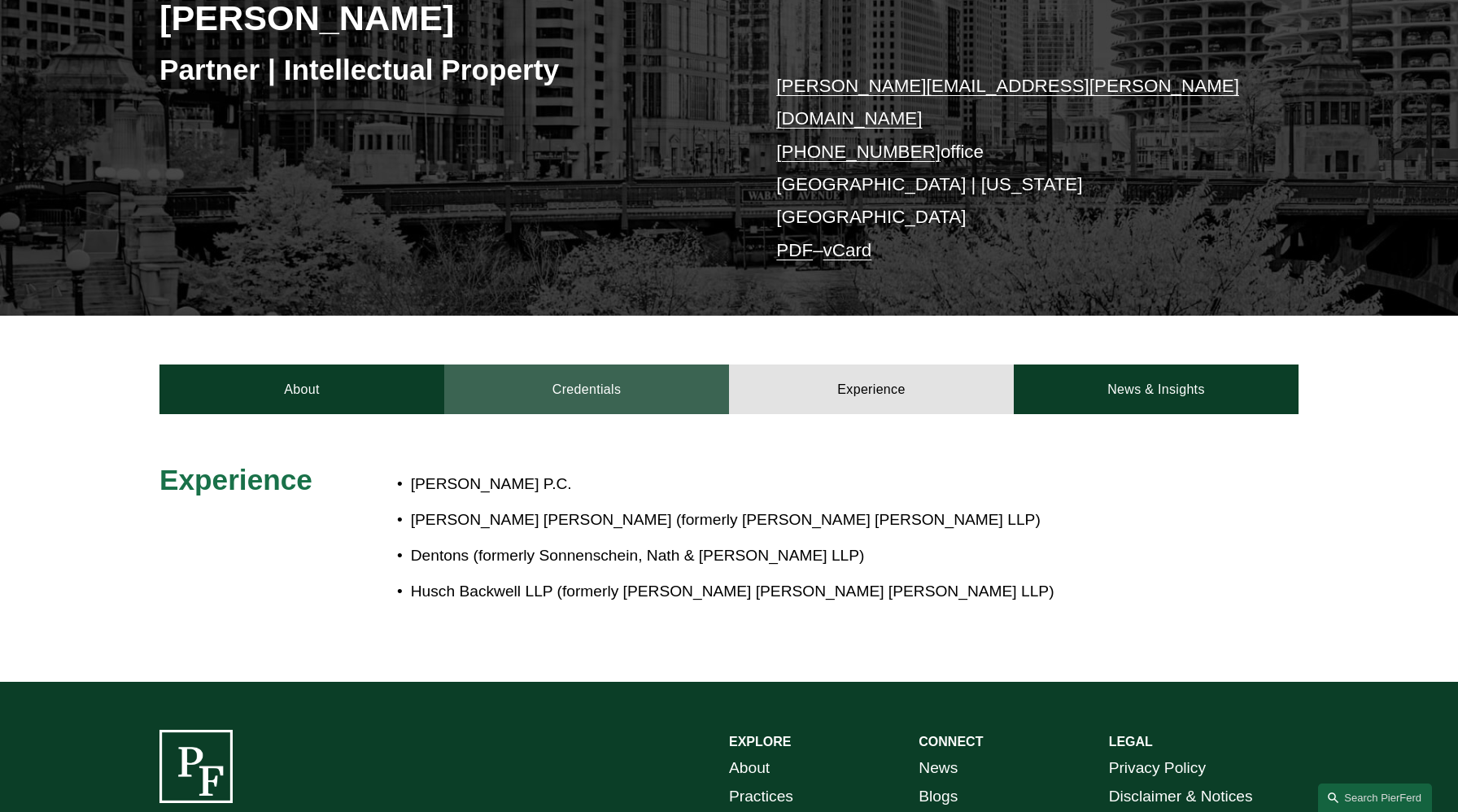
click at [605, 365] on link "Credentials" at bounding box center [586, 388] width 285 height 48
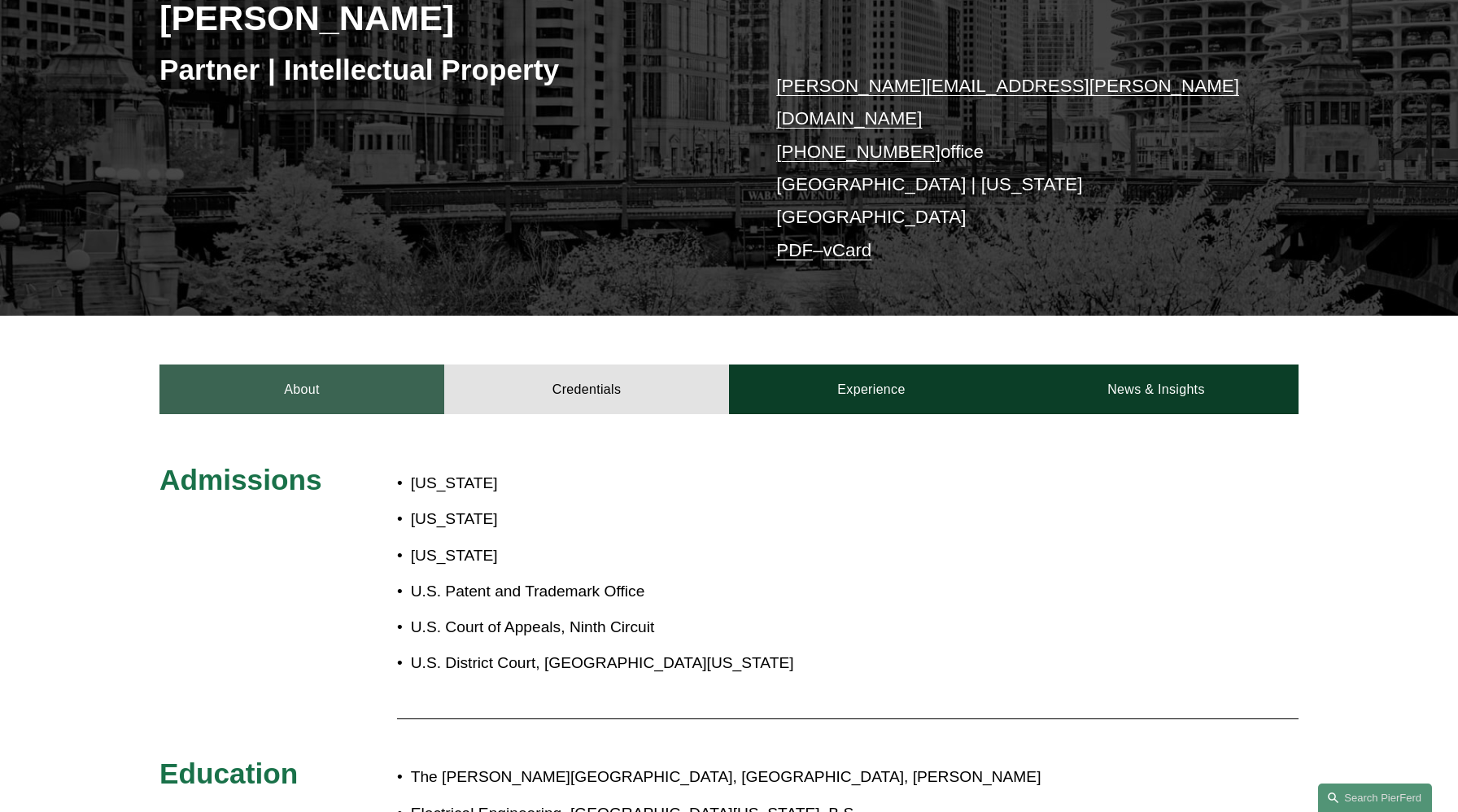
click at [344, 365] on link "About" at bounding box center [301, 388] width 285 height 48
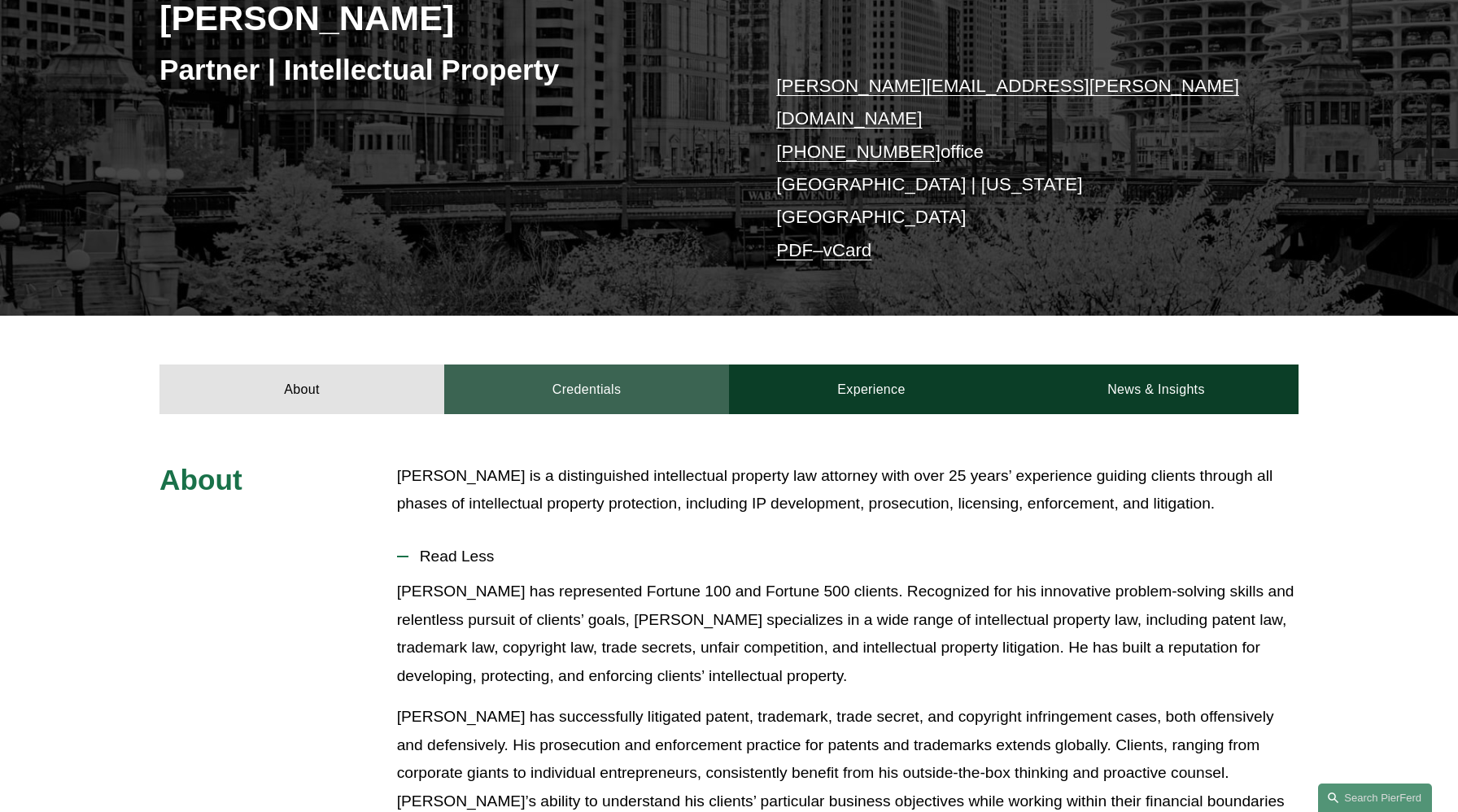
click at [593, 365] on link "Credentials" at bounding box center [586, 388] width 285 height 48
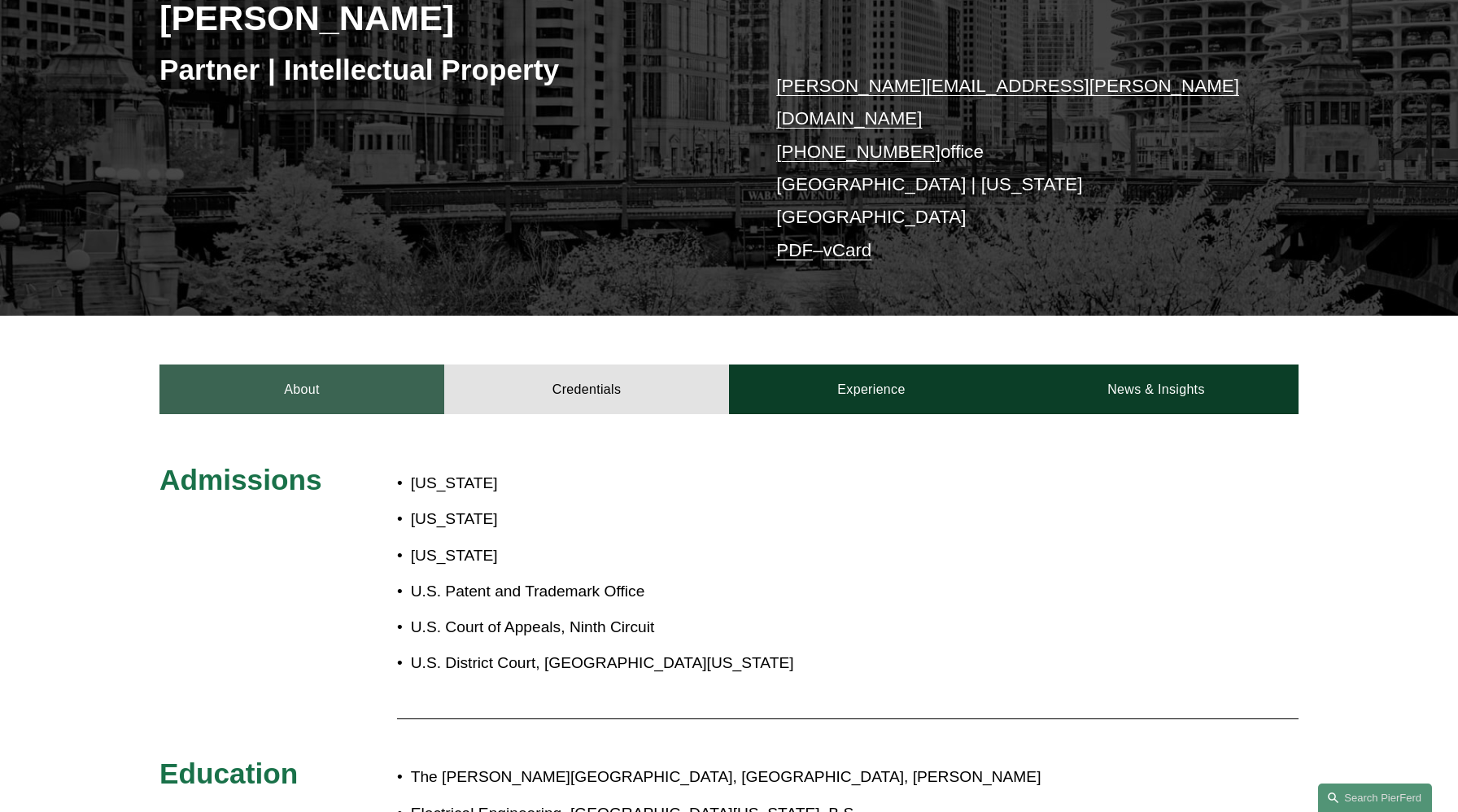
click at [313, 365] on link "About" at bounding box center [301, 388] width 285 height 48
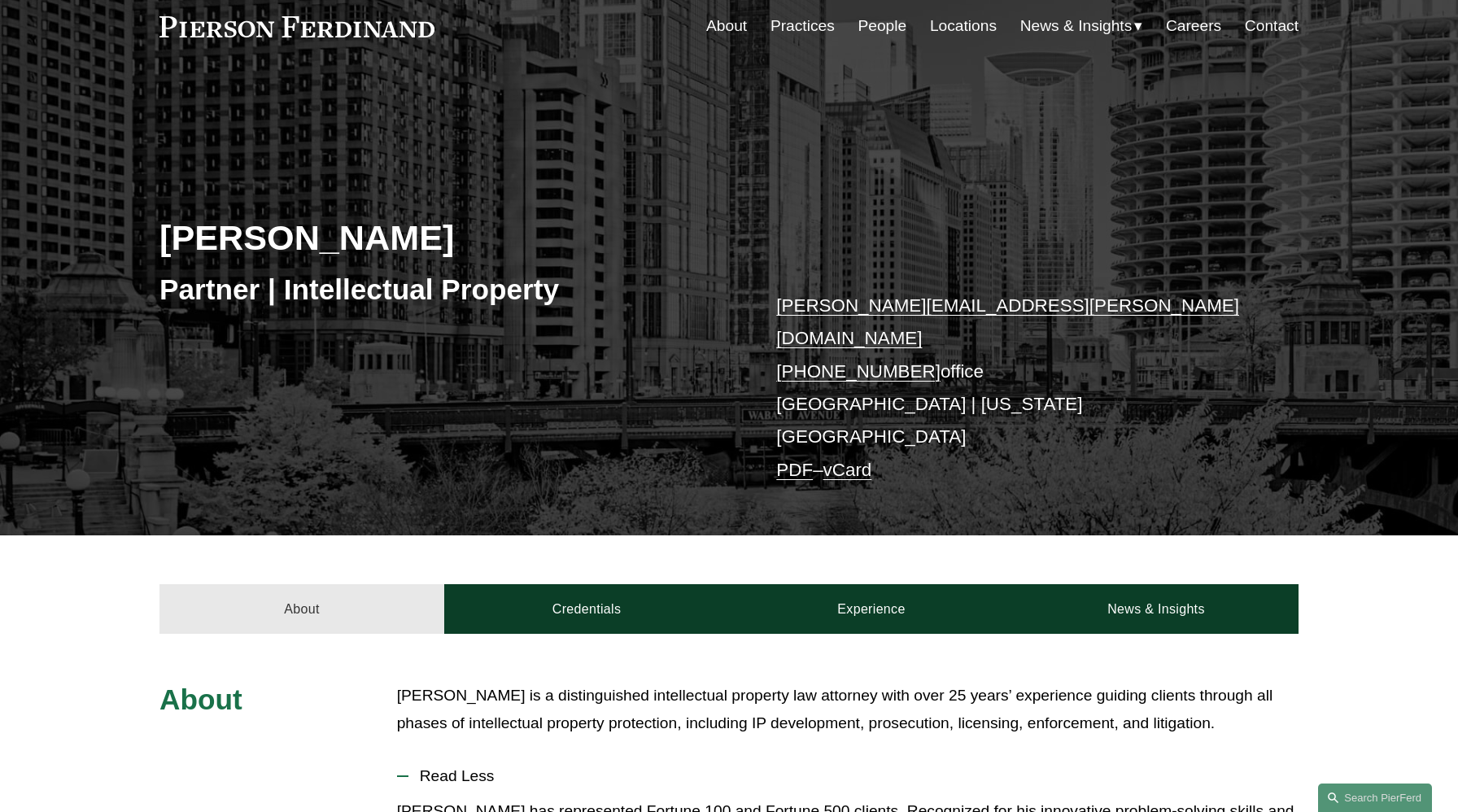
scroll to position [0, 0]
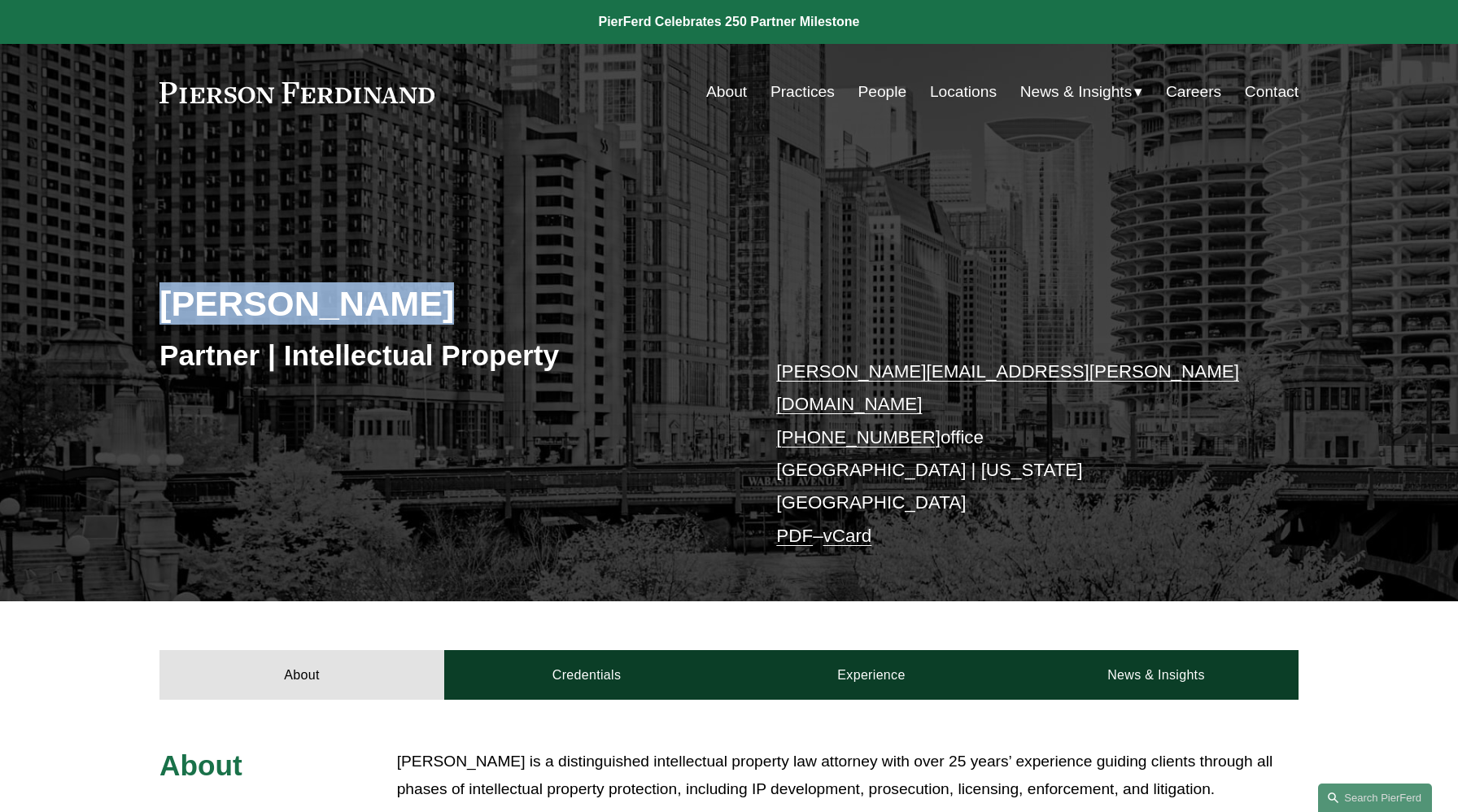
drag, startPoint x: 390, startPoint y: 306, endPoint x: 144, endPoint y: 301, distance: 246.1
click at [144, 301] on div "Eric N. Kohli Partner | Intellectual Property eric.kohli@pierferd.com +1.702.41…" at bounding box center [729, 394] width 1458 height 417
copy h2 "[PERSON_NAME]"
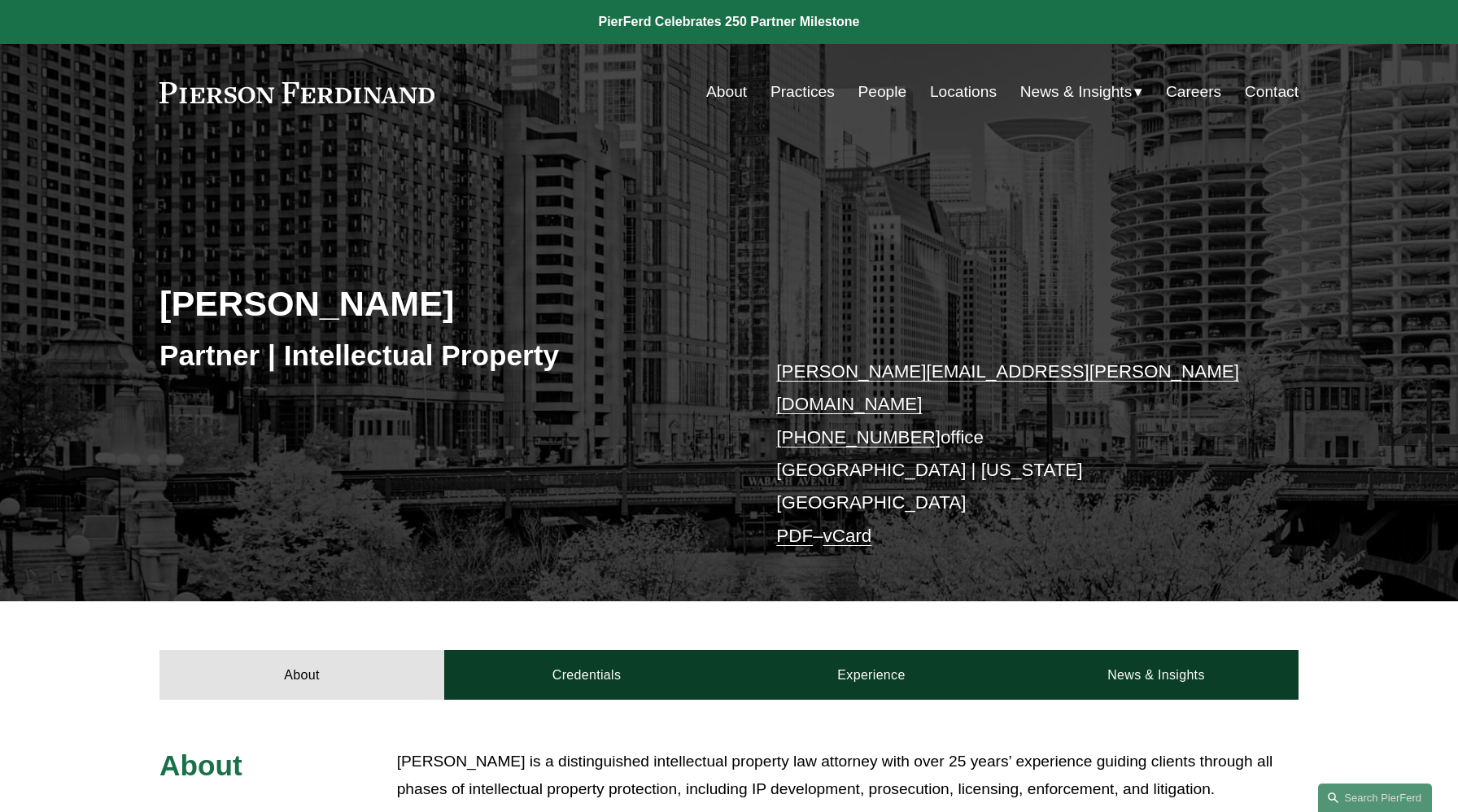
click at [91, 602] on div "About Credentials Experience News & Insights" at bounding box center [729, 650] width 1458 height 98
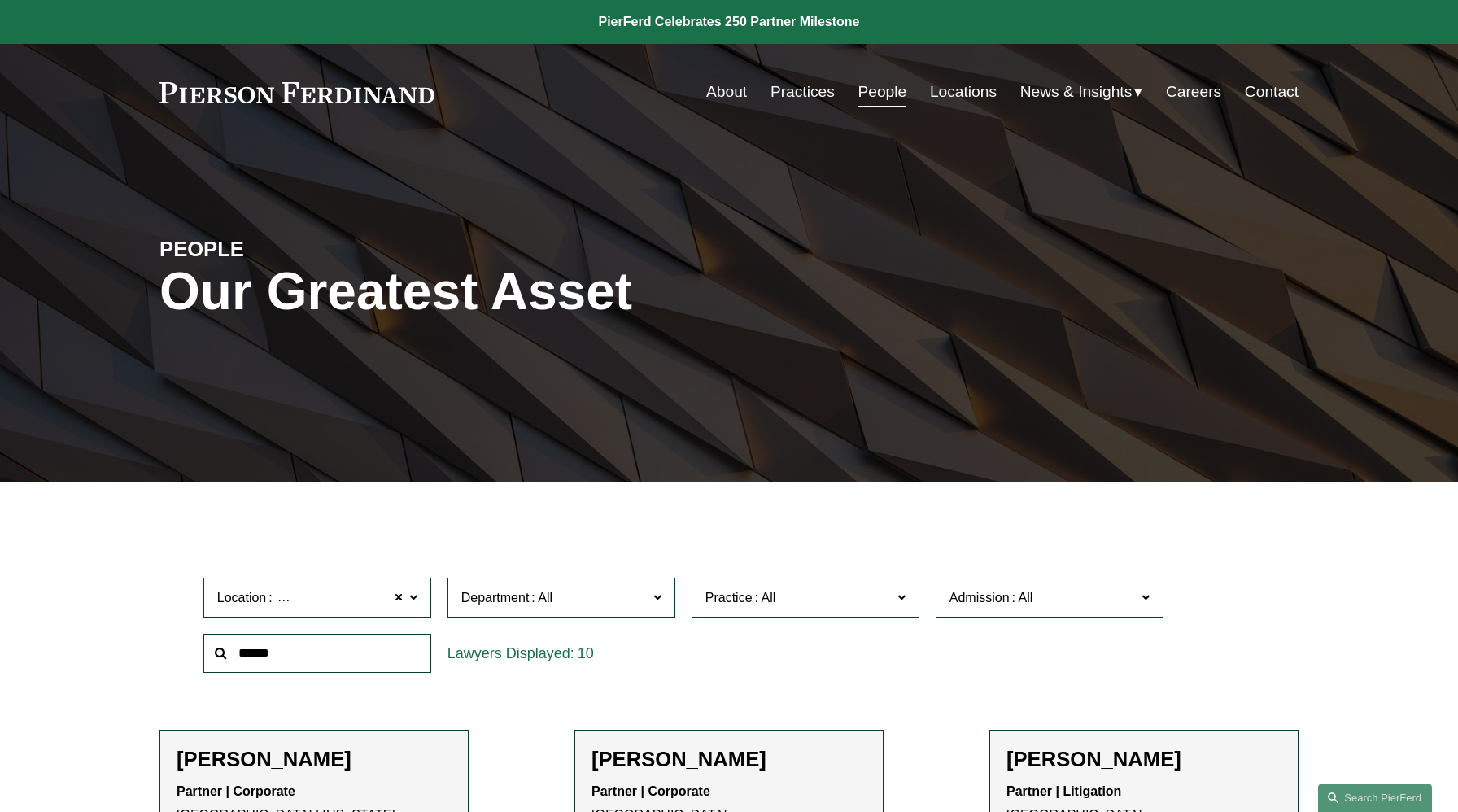
scroll to position [794, 0]
